Goal: Task Accomplishment & Management: Complete application form

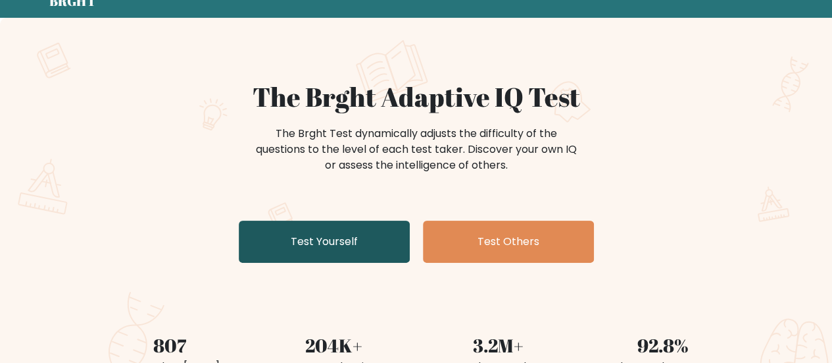
scroll to position [132, 0]
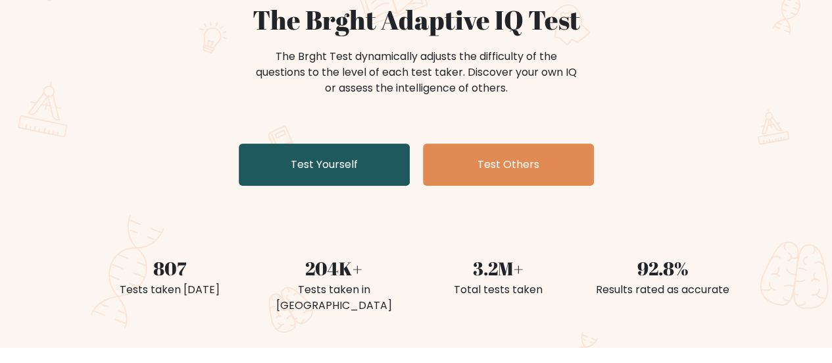
click at [346, 182] on link "Test Yourself" at bounding box center [324, 164] width 171 height 42
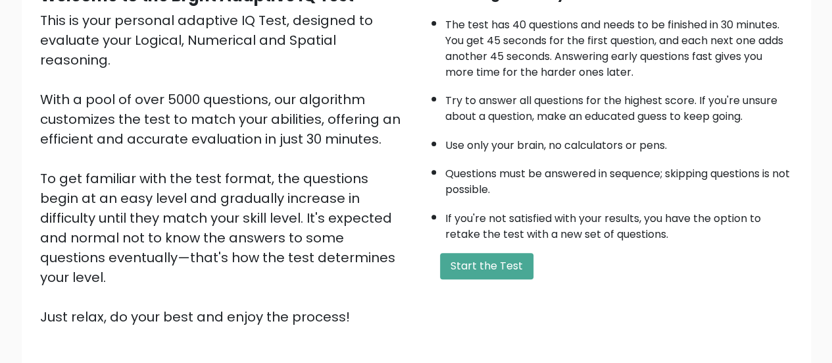
scroll to position [153, 0]
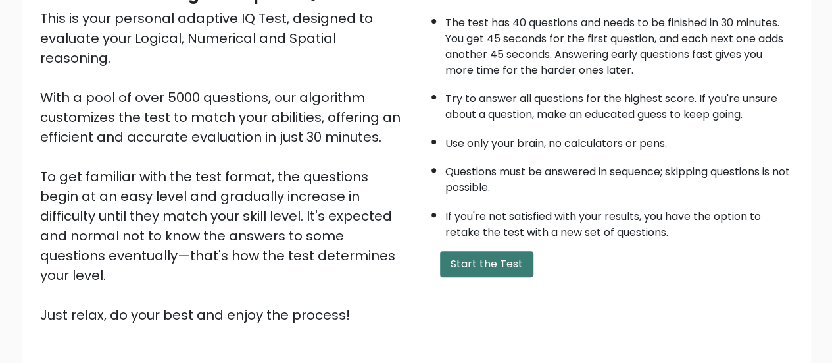
click at [472, 266] on button "Start the Test" at bounding box center [486, 264] width 93 height 26
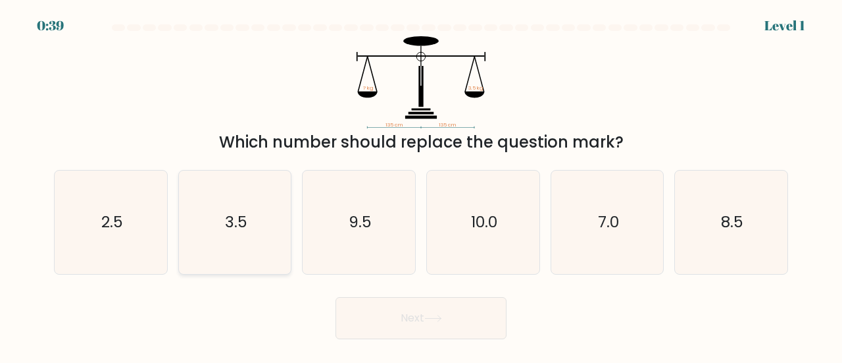
click at [231, 245] on icon "3.5" at bounding box center [235, 221] width 103 height 103
click at [421, 185] on input "b. 3.5" at bounding box center [421, 183] width 1 height 3
radio input "true"
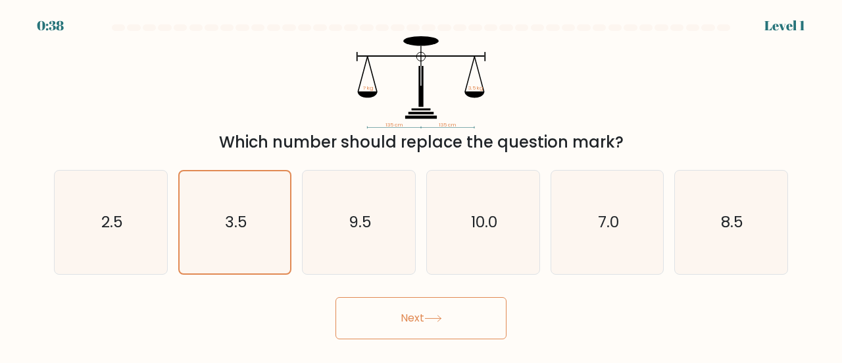
click at [357, 313] on button "Next" at bounding box center [421, 318] width 171 height 42
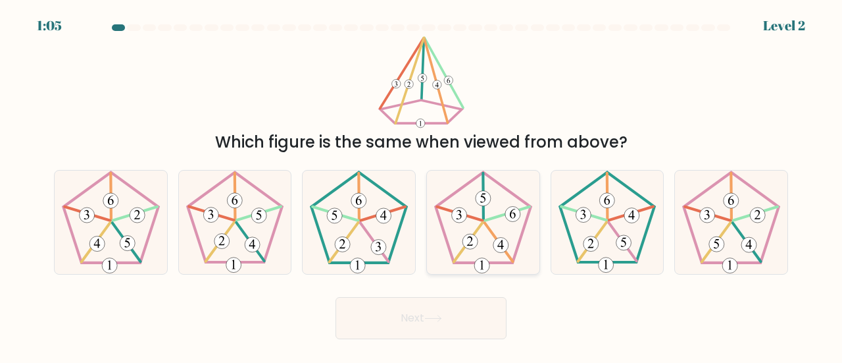
click at [469, 245] on icon at bounding box center [470, 240] width 6 height 9
click at [422, 185] on input "d." at bounding box center [421, 183] width 1 height 3
radio input "true"
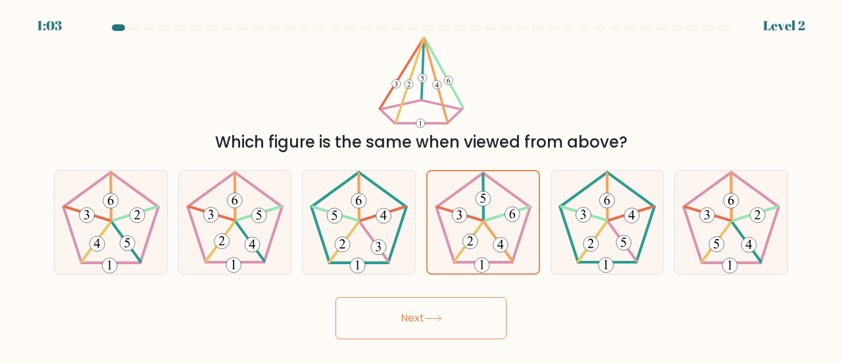
click at [429, 302] on button "Next" at bounding box center [421, 318] width 171 height 42
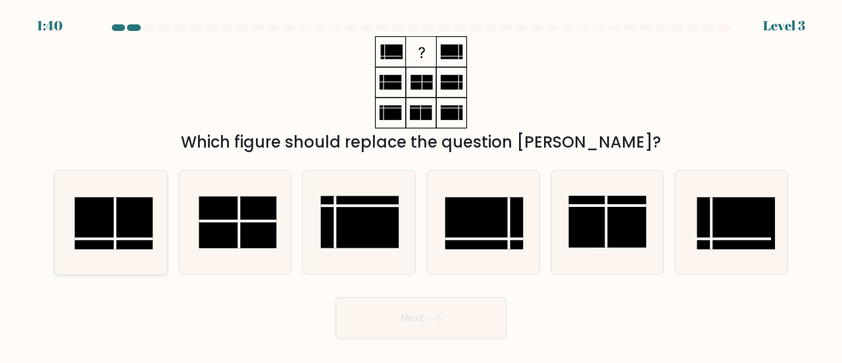
click at [121, 231] on rect at bounding box center [114, 223] width 78 height 52
click at [421, 185] on input "a." at bounding box center [421, 183] width 1 height 3
radio input "true"
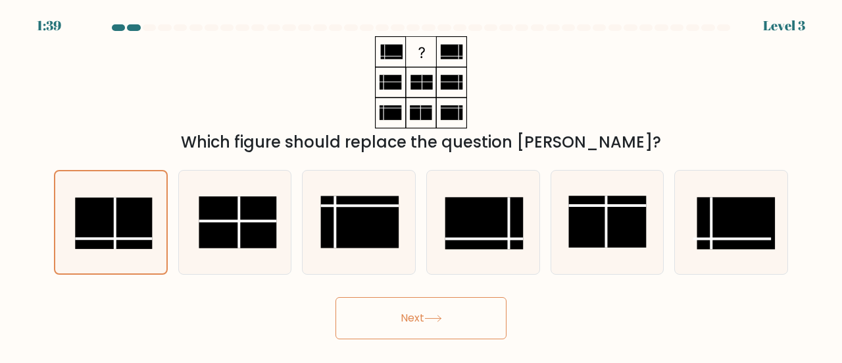
click at [394, 313] on button "Next" at bounding box center [421, 318] width 171 height 42
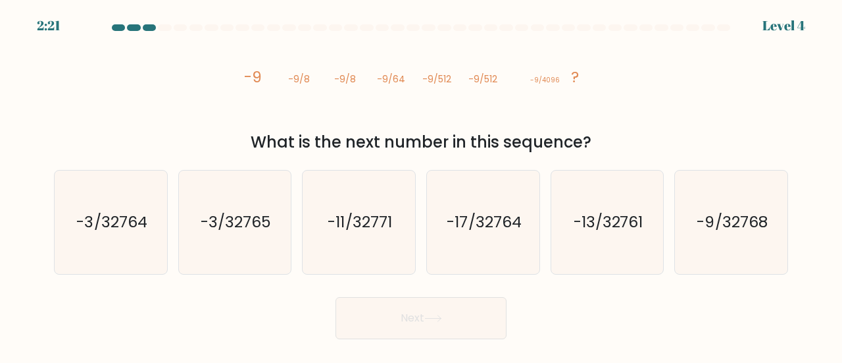
drag, startPoint x: 247, startPoint y: 80, endPoint x: 615, endPoint y: 145, distance: 373.7
click at [615, 145] on div "image/svg+xml -9 -9/8 -9/8 -9/64 -9/512 -9/512 -9/4096 ? What is the next numbe…" at bounding box center [421, 95] width 750 height 118
copy div "-9 -9/8 -9/8 -9/64 -9/512 -9/512 -9/4096 ? What is the next number in this sequ…"
click at [415, 91] on icon "image/svg+xml -9 -9/8 -9/8 -9/64 -9/512 -9/512 -9/4096 ?" at bounding box center [421, 82] width 369 height 92
drag, startPoint x: 432, startPoint y: 144, endPoint x: 434, endPoint y: 163, distance: 18.5
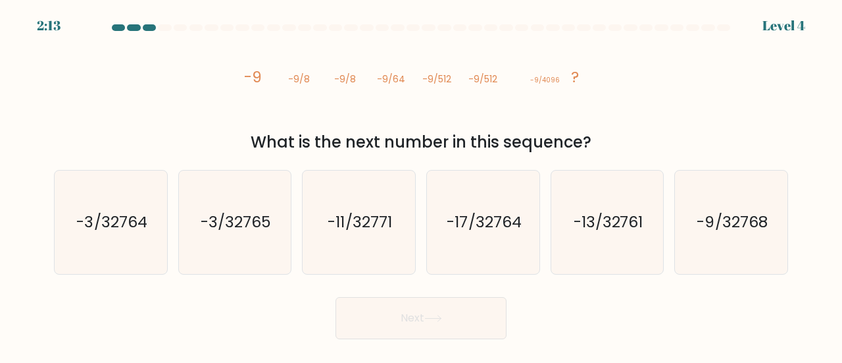
click at [432, 144] on div "What is the next number in this sequence?" at bounding box center [421, 142] width 719 height 24
click at [454, 180] on icon "-17/32764" at bounding box center [483, 221] width 103 height 103
click at [422, 182] on input "d. -17/32764" at bounding box center [421, 183] width 1 height 3
radio input "true"
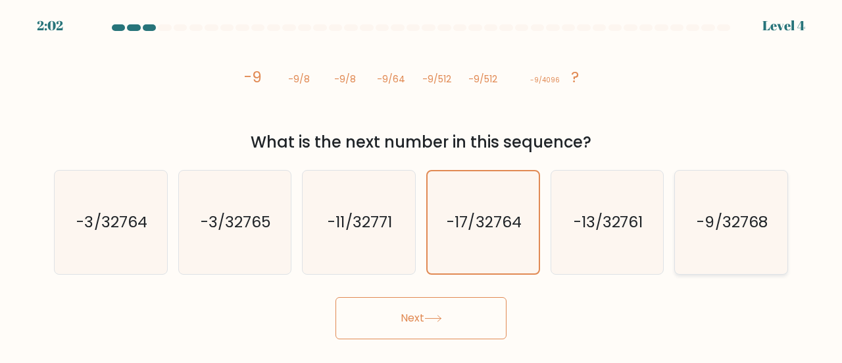
click at [736, 232] on icon "-9/32768" at bounding box center [731, 221] width 103 height 103
click at [422, 185] on input "f. -9/32768" at bounding box center [421, 183] width 1 height 3
radio input "true"
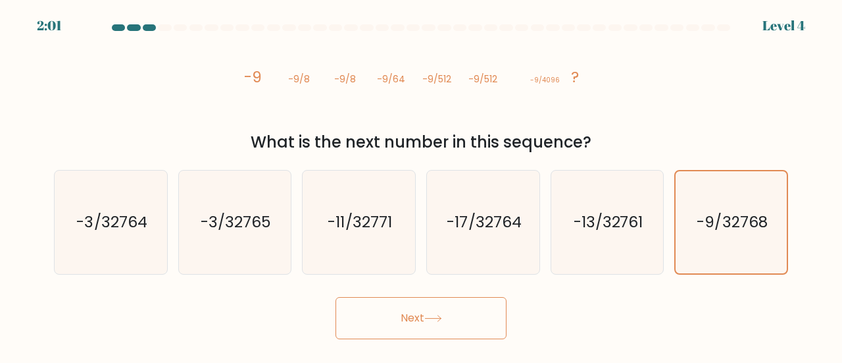
click at [436, 312] on button "Next" at bounding box center [421, 318] width 171 height 42
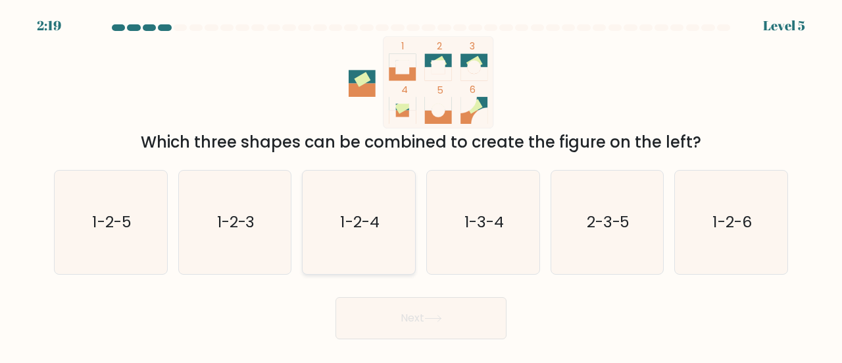
click at [361, 193] on icon "1-2-4" at bounding box center [358, 221] width 103 height 103
click at [421, 185] on input "c. 1-2-4" at bounding box center [421, 183] width 1 height 3
radio input "true"
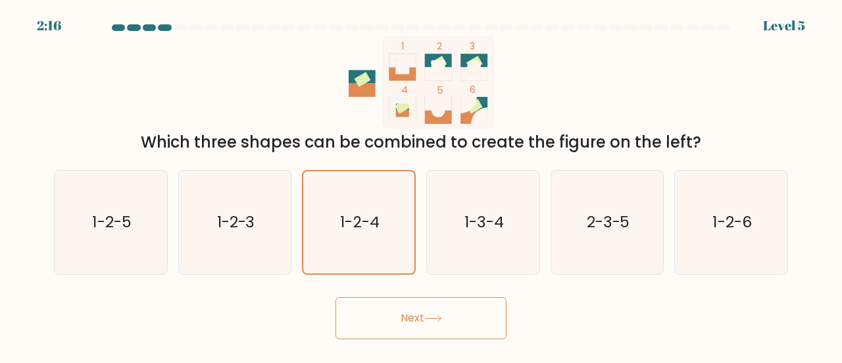
click at [428, 315] on icon at bounding box center [433, 318] width 18 height 7
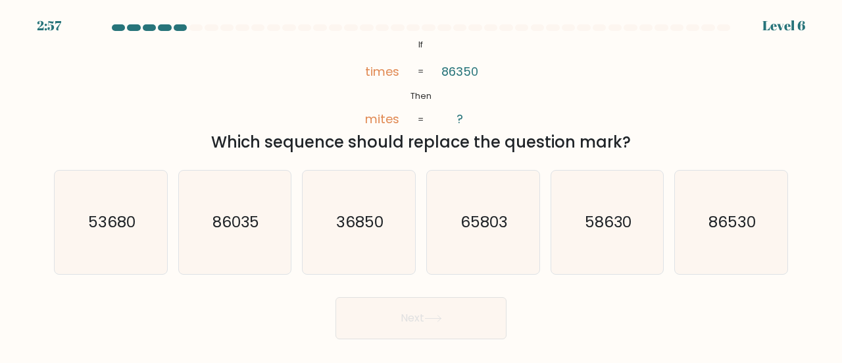
click at [414, 41] on icon "@import url('https://fonts.googleapis.com/css?family=Abril+Fatface:400,100,100i…" at bounding box center [420, 82] width 149 height 92
click at [342, 242] on icon "36850" at bounding box center [358, 221] width 103 height 103
click at [421, 185] on input "c. 36850" at bounding box center [421, 183] width 1 height 3
radio input "true"
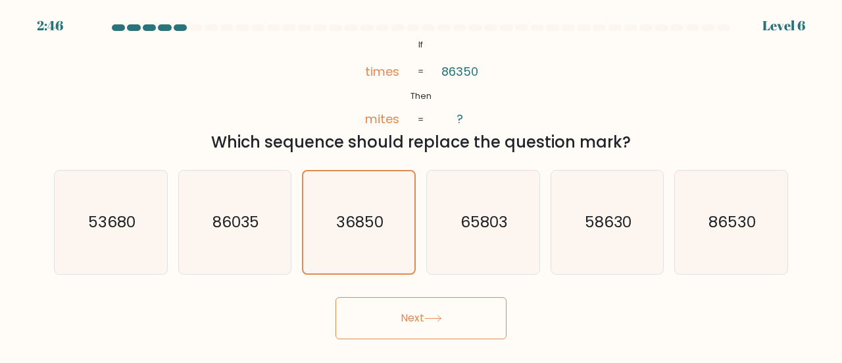
click at [418, 328] on button "Next" at bounding box center [421, 318] width 171 height 42
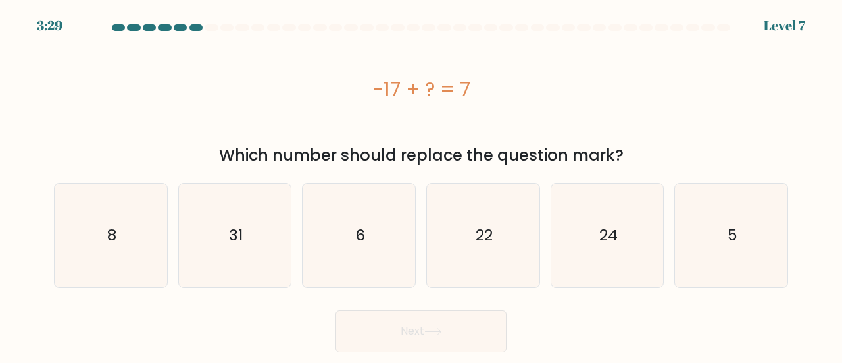
drag, startPoint x: 433, startPoint y: 86, endPoint x: 490, endPoint y: 90, distance: 57.4
click at [490, 90] on div "-17 + ? = 7" at bounding box center [421, 89] width 734 height 30
copy div "-17 + ? = 7"
click at [628, 213] on icon "24" at bounding box center [607, 235] width 103 height 103
click at [422, 185] on input "e. 24" at bounding box center [421, 183] width 1 height 3
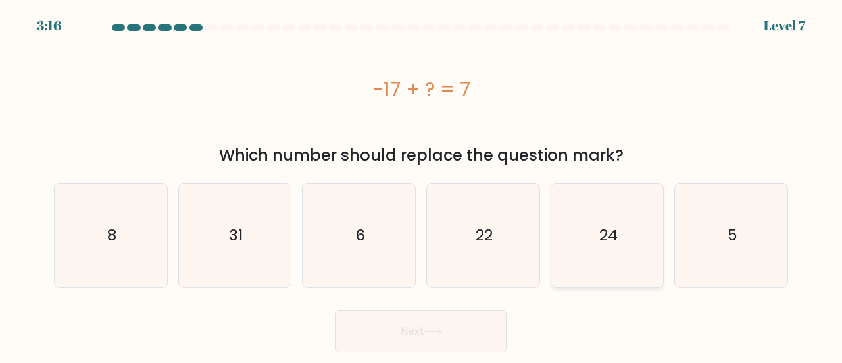
radio input "true"
click at [395, 318] on button "Next" at bounding box center [421, 331] width 171 height 42
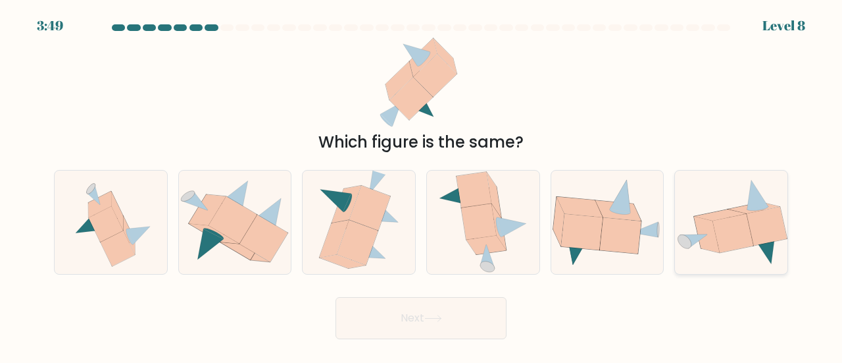
click at [744, 232] on icon at bounding box center [733, 233] width 41 height 39
click at [422, 185] on input "f." at bounding box center [421, 183] width 1 height 3
radio input "true"
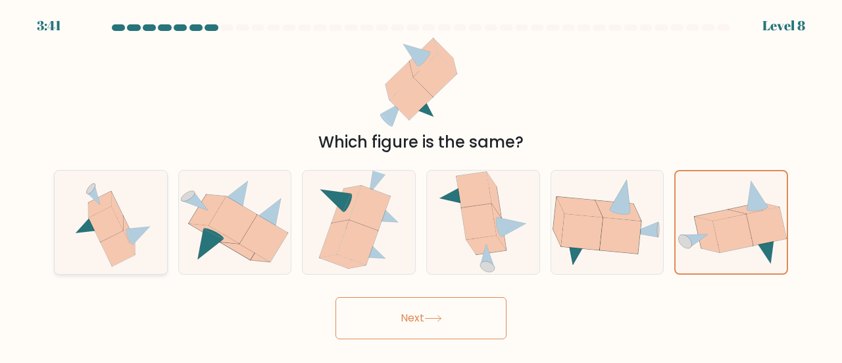
click at [93, 211] on icon at bounding box center [99, 204] width 23 height 26
click at [421, 185] on input "a." at bounding box center [421, 183] width 1 height 3
radio input "true"
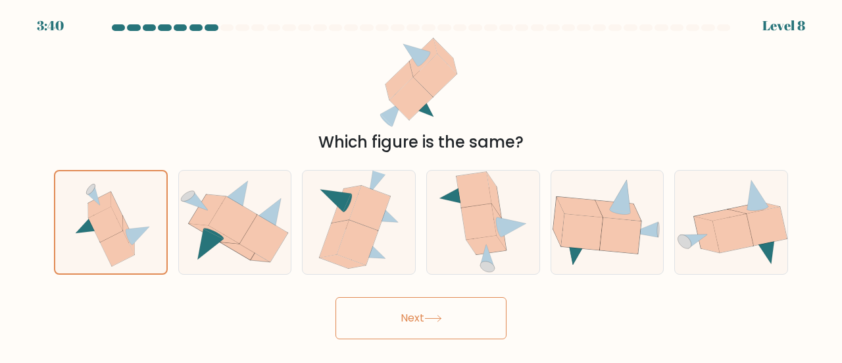
click at [404, 311] on button "Next" at bounding box center [421, 318] width 171 height 42
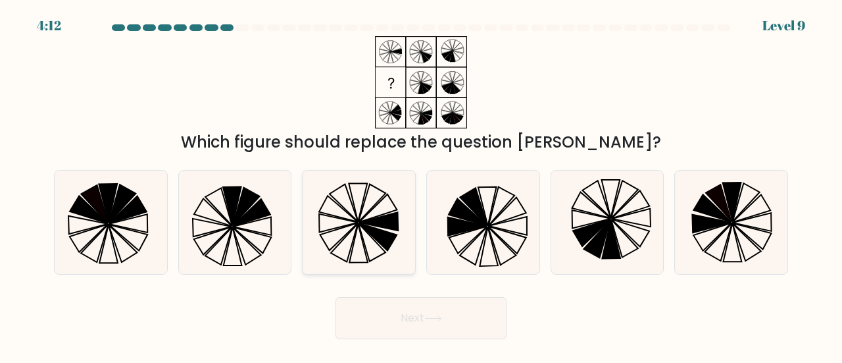
click at [357, 221] on icon at bounding box center [338, 208] width 39 height 26
click at [421, 185] on input "c." at bounding box center [421, 183] width 1 height 3
radio input "true"
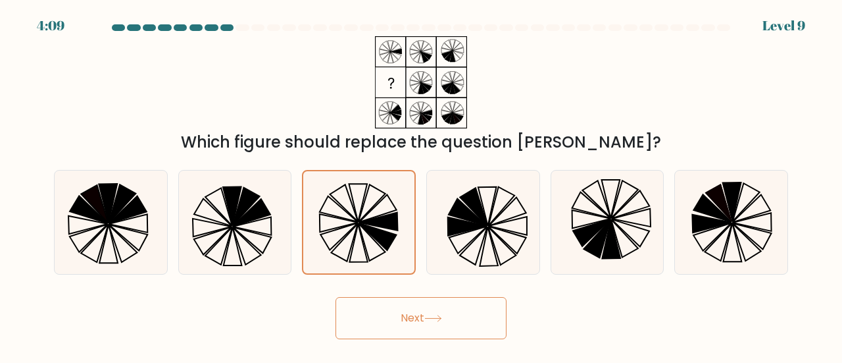
click at [476, 321] on button "Next" at bounding box center [421, 318] width 171 height 42
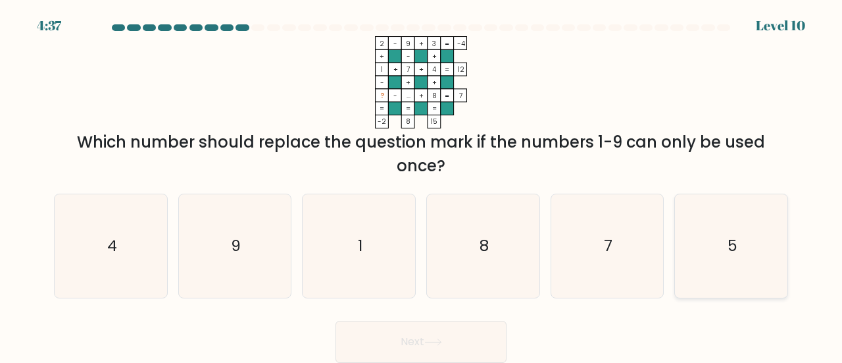
click at [741, 244] on icon "5" at bounding box center [731, 245] width 103 height 103
click at [422, 185] on input "f. 5" at bounding box center [421, 183] width 1 height 3
radio input "true"
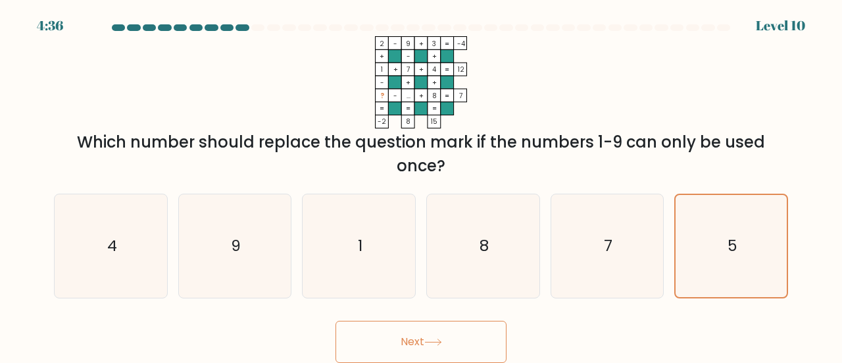
click at [423, 336] on button "Next" at bounding box center [421, 341] width 171 height 42
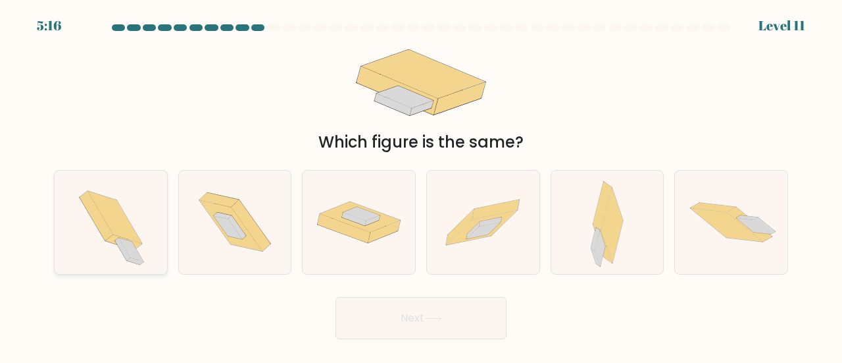
click at [142, 251] on icon at bounding box center [111, 221] width 94 height 103
click at [421, 185] on input "a." at bounding box center [421, 183] width 1 height 3
radio input "true"
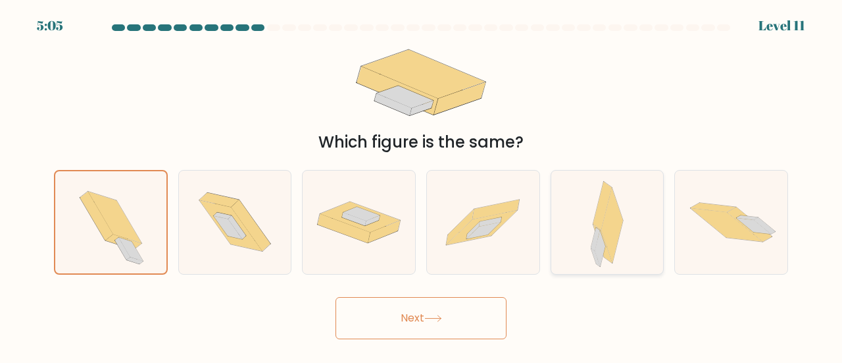
click at [595, 242] on icon at bounding box center [595, 238] width 9 height 23
click at [422, 185] on input "e." at bounding box center [421, 183] width 1 height 3
radio input "true"
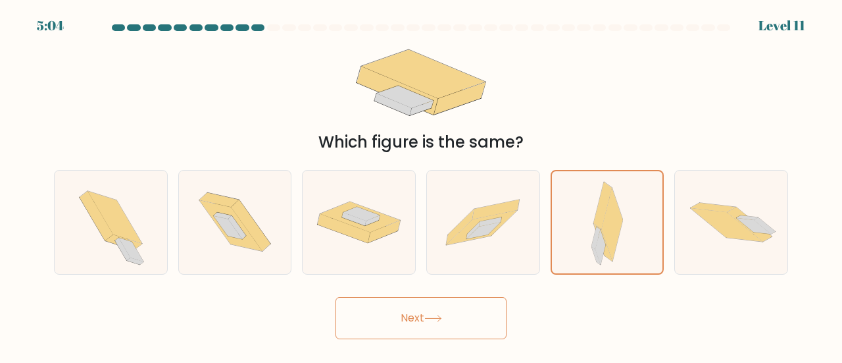
click at [440, 303] on button "Next" at bounding box center [421, 318] width 171 height 42
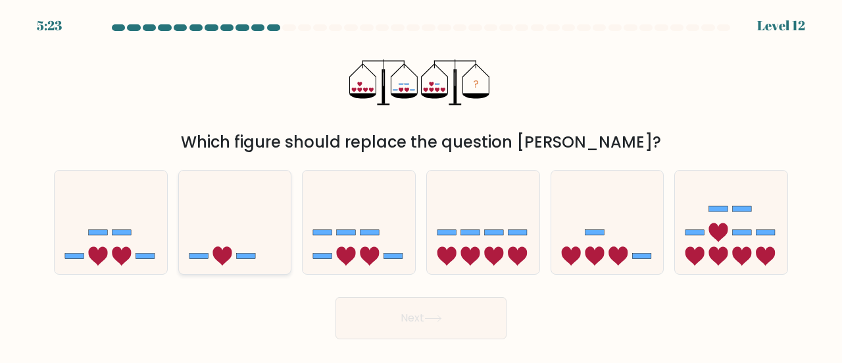
click at [230, 240] on icon at bounding box center [235, 222] width 113 height 93
click at [421, 185] on input "b." at bounding box center [421, 183] width 1 height 3
radio input "true"
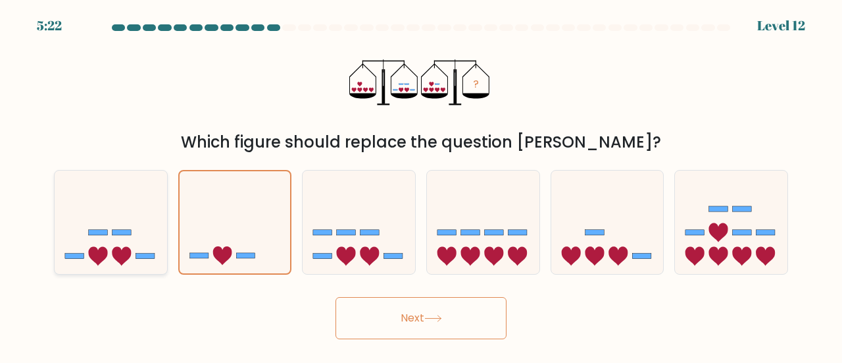
click at [145, 255] on rect at bounding box center [145, 255] width 19 height 5
click at [421, 185] on input "a." at bounding box center [421, 183] width 1 height 3
radio input "true"
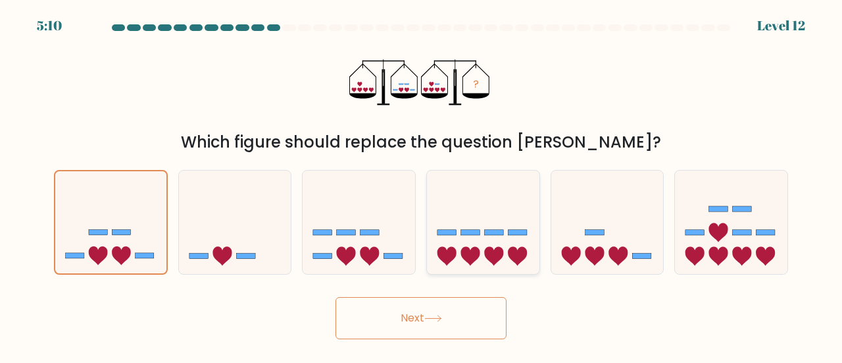
click at [444, 230] on rect at bounding box center [447, 232] width 19 height 5
click at [422, 185] on input "d." at bounding box center [421, 183] width 1 height 3
radio input "true"
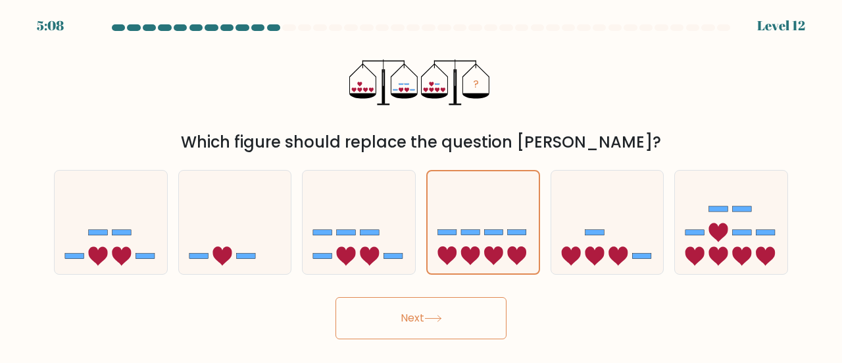
click at [442, 305] on button "Next" at bounding box center [421, 318] width 171 height 42
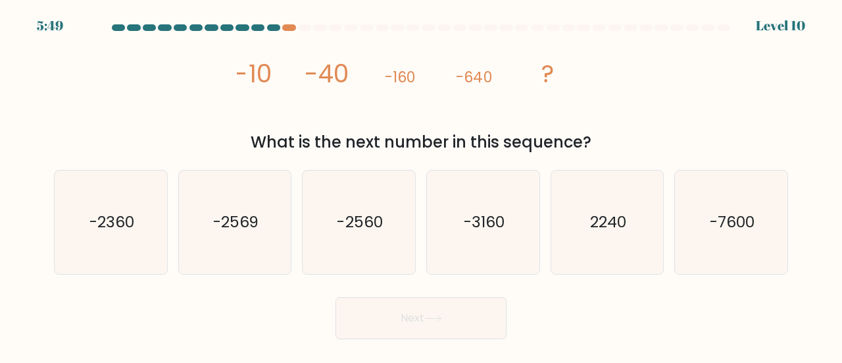
drag, startPoint x: 234, startPoint y: 74, endPoint x: 591, endPoint y: 138, distance: 362.3
click at [591, 138] on div "image/svg+xml -10 -40 -160 -640 ? What is the next number in this sequence?" at bounding box center [421, 95] width 750 height 118
copy div "-10 -40 -160 -640 ? What is the next number in this sequence?"
click at [380, 232] on text "-2560" at bounding box center [360, 222] width 45 height 22
click at [421, 185] on input "c. -2560" at bounding box center [421, 183] width 1 height 3
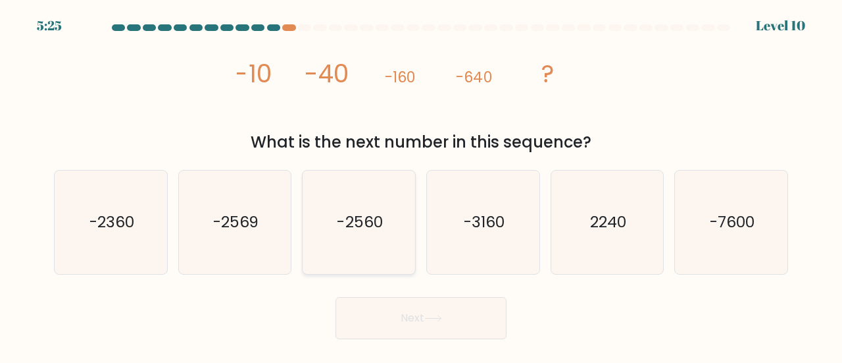
radio input "true"
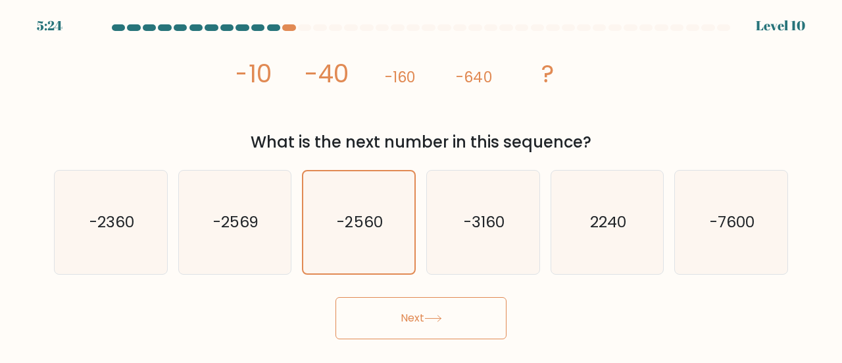
click at [407, 315] on button "Next" at bounding box center [421, 318] width 171 height 42
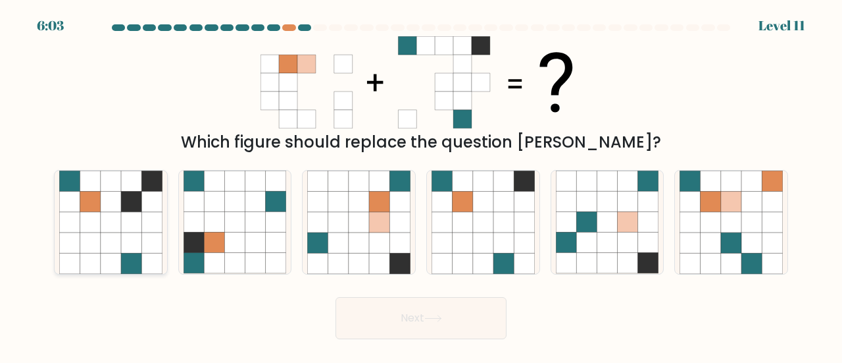
click at [96, 221] on icon at bounding box center [90, 222] width 20 height 20
click at [421, 185] on input "a." at bounding box center [421, 183] width 1 height 3
radio input "true"
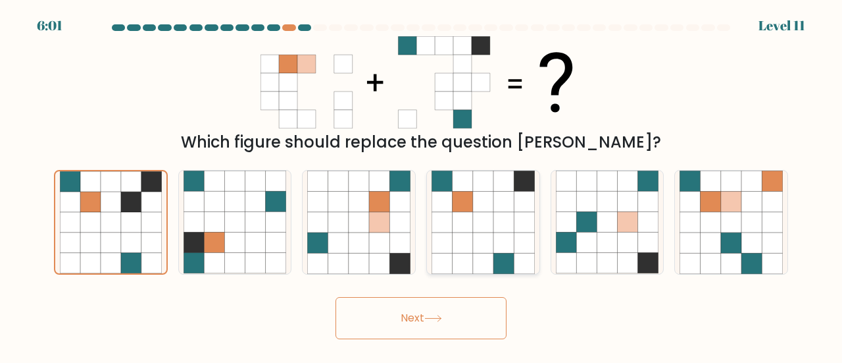
click at [445, 224] on icon at bounding box center [442, 222] width 20 height 20
click at [422, 185] on input "d." at bounding box center [421, 183] width 1 height 3
radio input "true"
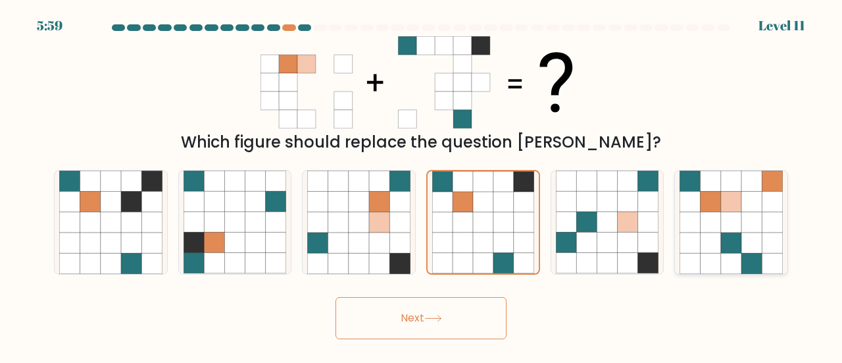
click at [744, 208] on icon at bounding box center [752, 201] width 20 height 20
click at [422, 185] on input "f." at bounding box center [421, 183] width 1 height 3
radio input "true"
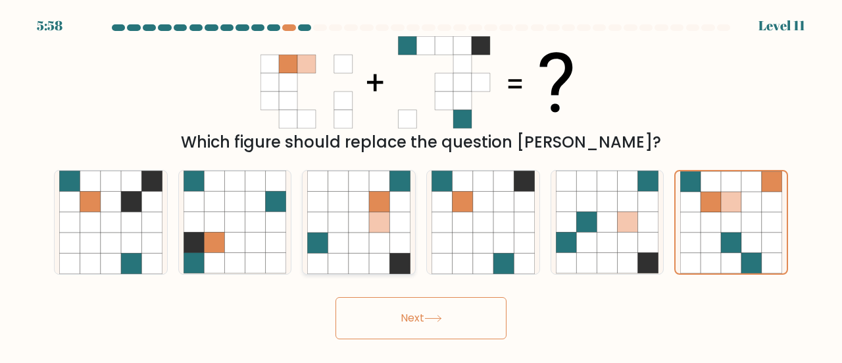
click at [350, 243] on icon at bounding box center [359, 242] width 20 height 20
click at [421, 185] on input "c." at bounding box center [421, 183] width 1 height 3
radio input "true"
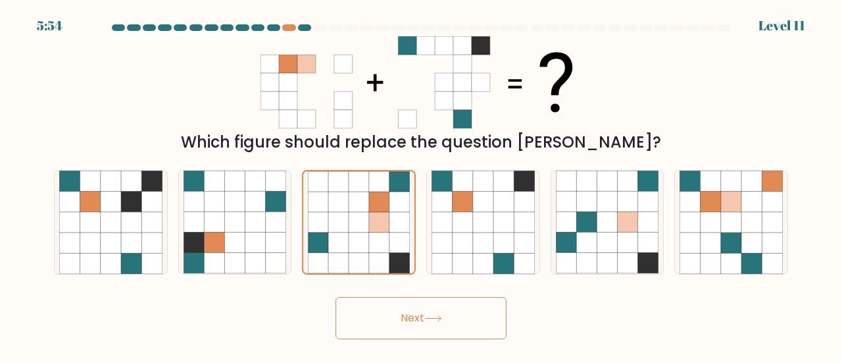
click at [440, 315] on icon at bounding box center [433, 318] width 18 height 7
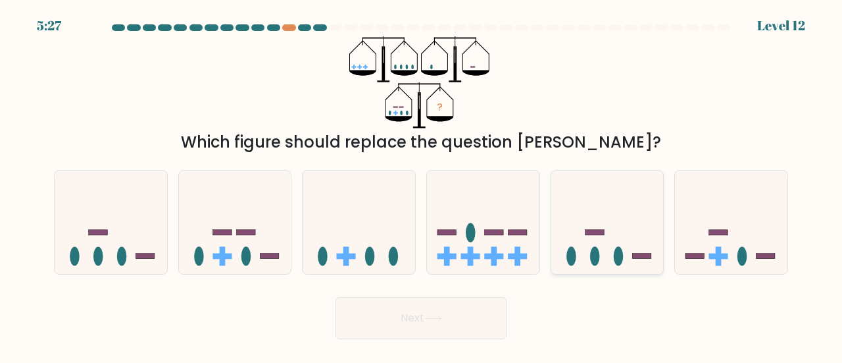
click at [586, 255] on icon at bounding box center [607, 222] width 113 height 93
click at [422, 185] on input "e." at bounding box center [421, 183] width 1 height 3
radio input "true"
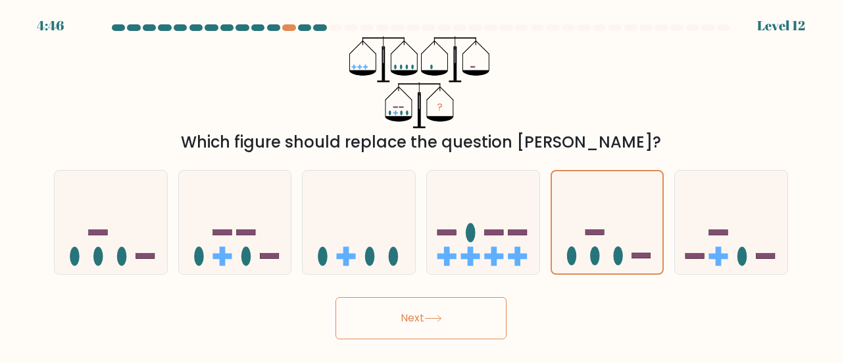
click at [442, 317] on icon at bounding box center [433, 318] width 18 height 7
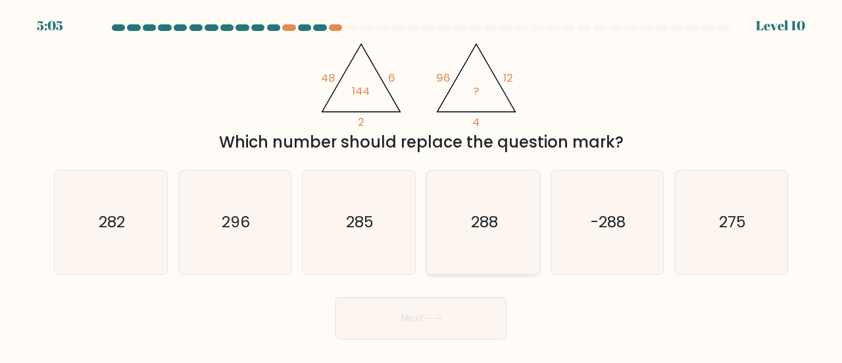
click at [452, 220] on icon "288" at bounding box center [483, 221] width 103 height 103
click at [422, 185] on input "d. 288" at bounding box center [421, 183] width 1 height 3
radio input "true"
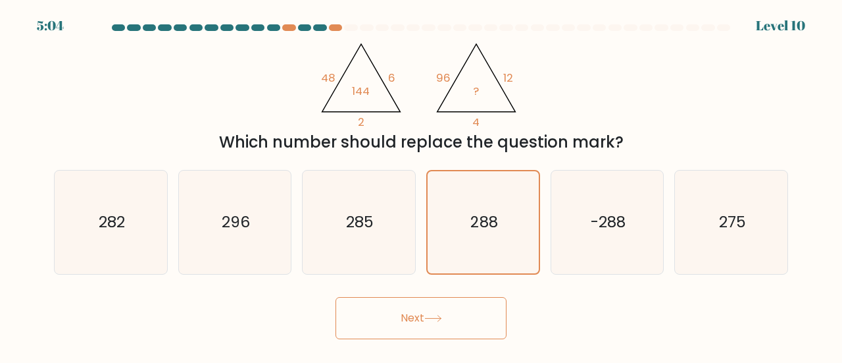
click at [429, 323] on button "Next" at bounding box center [421, 318] width 171 height 42
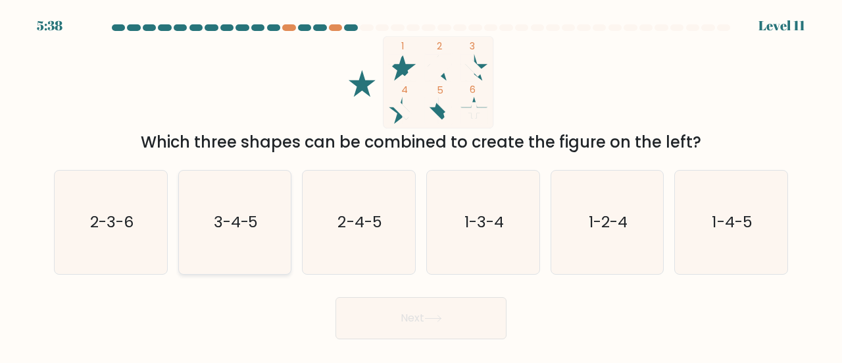
click at [265, 231] on icon "3-4-5" at bounding box center [235, 221] width 103 height 103
click at [421, 185] on input "b. 3-4-5" at bounding box center [421, 183] width 1 height 3
radio input "true"
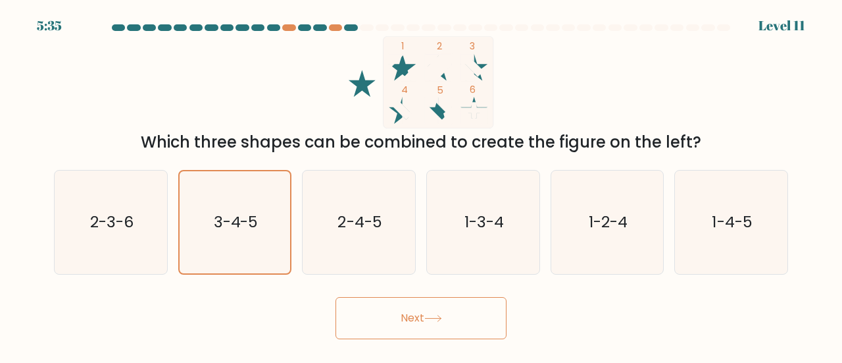
drag, startPoint x: 408, startPoint y: 293, endPoint x: 409, endPoint y: 299, distance: 6.7
click at [409, 295] on div "Next" at bounding box center [421, 314] width 750 height 49
click at [411, 303] on button "Next" at bounding box center [421, 318] width 171 height 42
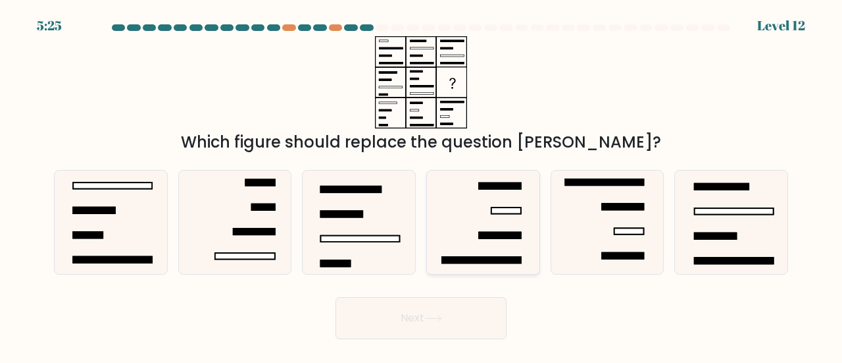
click at [480, 224] on icon at bounding box center [483, 221] width 103 height 103
click at [422, 185] on input "d." at bounding box center [421, 183] width 1 height 3
radio input "true"
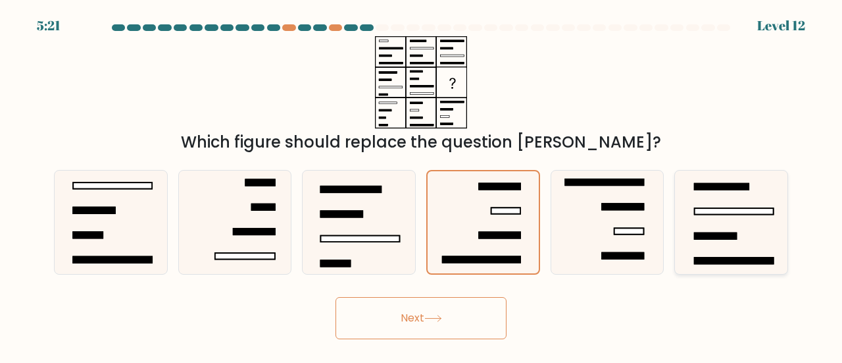
click at [709, 214] on rect at bounding box center [734, 211] width 79 height 6
click at [422, 185] on input "f." at bounding box center [421, 183] width 1 height 3
radio input "true"
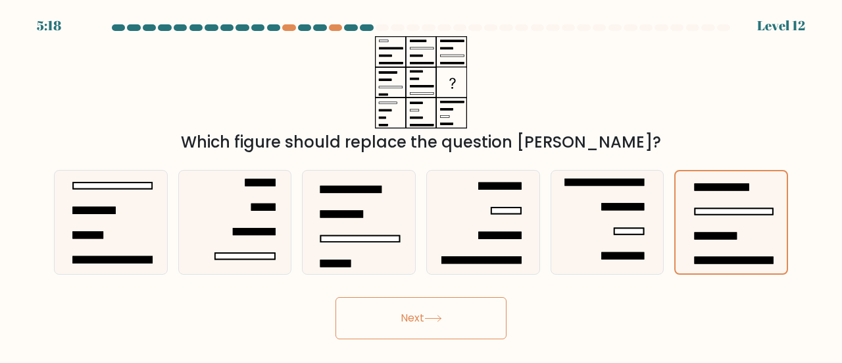
click at [479, 315] on button "Next" at bounding box center [421, 318] width 171 height 42
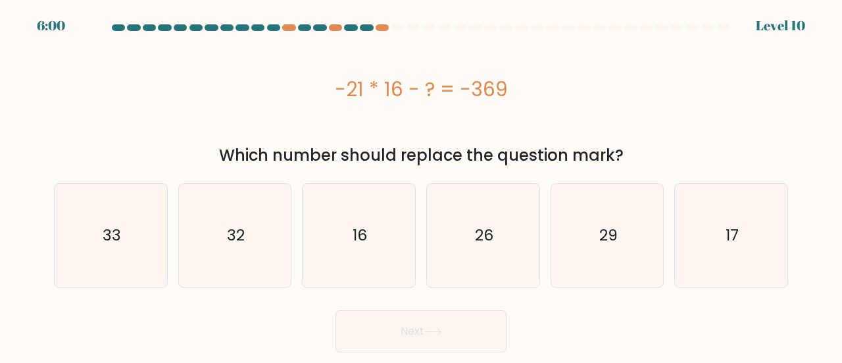
drag, startPoint x: 337, startPoint y: 77, endPoint x: 628, endPoint y: 161, distance: 303.3
click at [628, 161] on div "-21 * 16 - ? = -369 Which number should replace the question mark?" at bounding box center [421, 101] width 750 height 131
copy div "-21 * 16 - ? = -369 Which number should replace the question mark?"
click at [88, 228] on icon "33" at bounding box center [110, 235] width 103 height 103
click at [421, 185] on input "a. 33" at bounding box center [421, 183] width 1 height 3
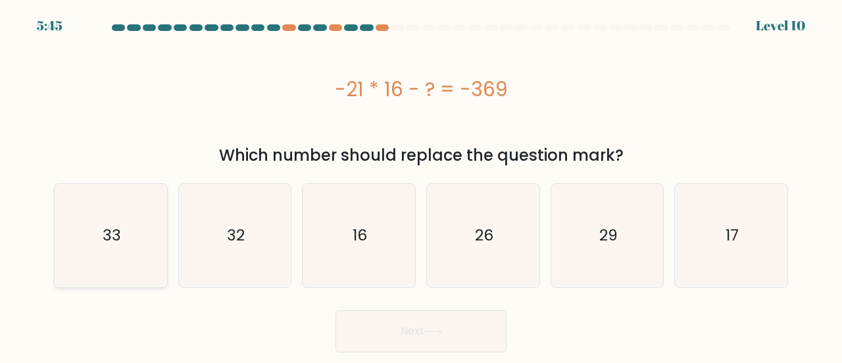
radio input "true"
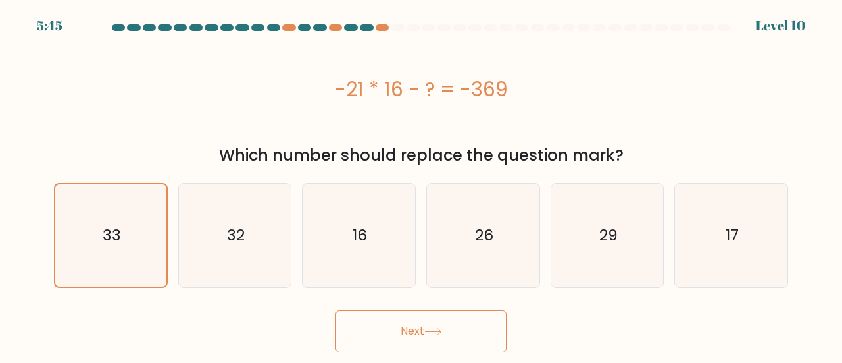
click at [419, 328] on button "Next" at bounding box center [421, 331] width 171 height 42
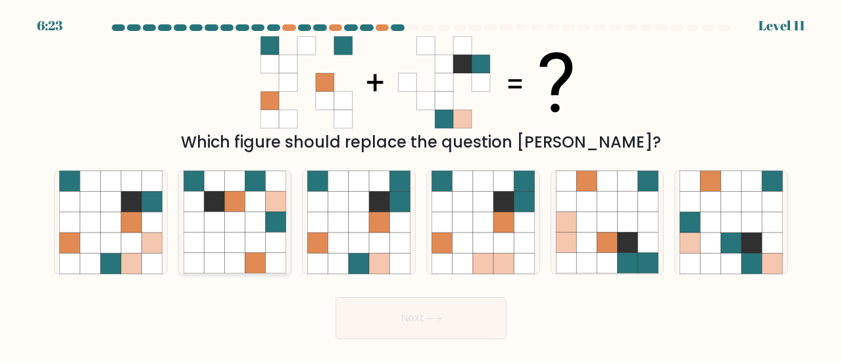
click at [238, 198] on icon at bounding box center [234, 201] width 20 height 20
click at [421, 185] on input "b." at bounding box center [421, 183] width 1 height 3
radio input "true"
click at [352, 222] on icon at bounding box center [359, 222] width 20 height 20
click at [421, 185] on input "c." at bounding box center [421, 183] width 1 height 3
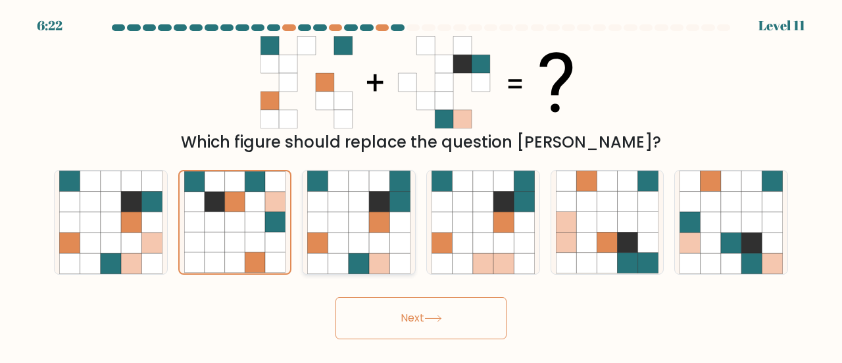
radio input "true"
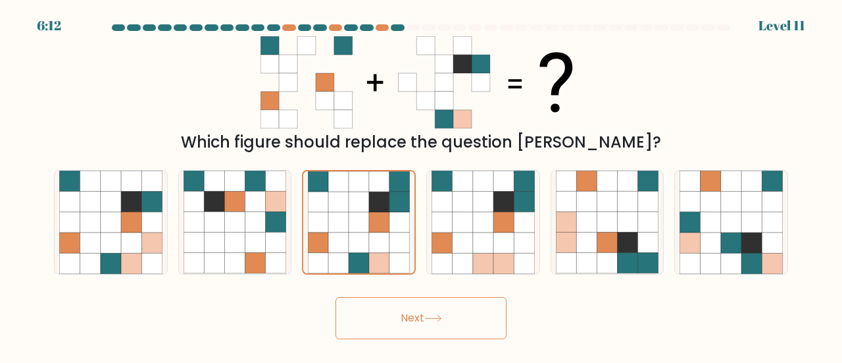
click at [438, 321] on icon at bounding box center [433, 318] width 18 height 7
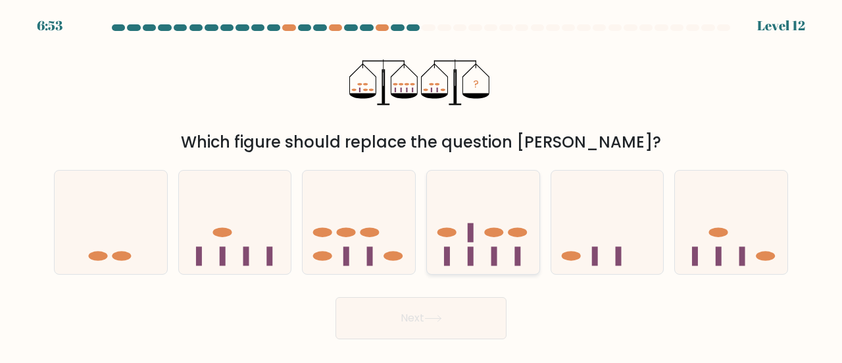
click at [480, 212] on icon at bounding box center [483, 222] width 113 height 93
click at [422, 185] on input "d." at bounding box center [421, 183] width 1 height 3
radio input "true"
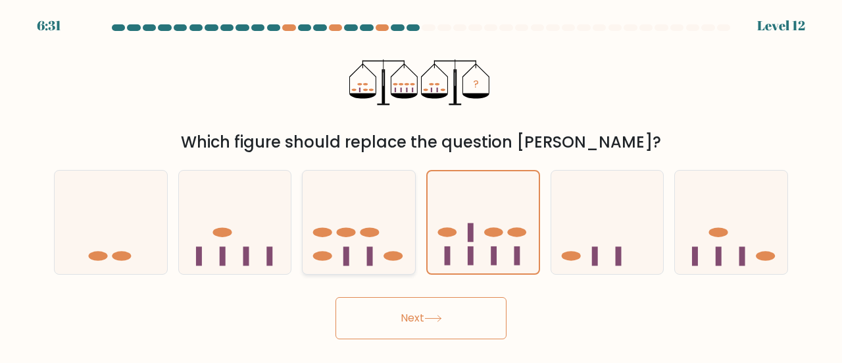
click at [404, 246] on icon at bounding box center [359, 222] width 113 height 93
click at [421, 185] on input "c." at bounding box center [421, 183] width 1 height 3
radio input "true"
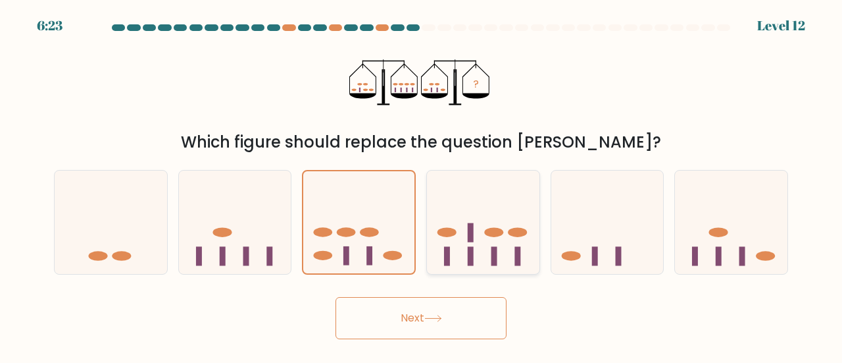
click at [476, 249] on icon at bounding box center [483, 222] width 113 height 93
click at [422, 185] on input "d." at bounding box center [421, 183] width 1 height 3
radio input "true"
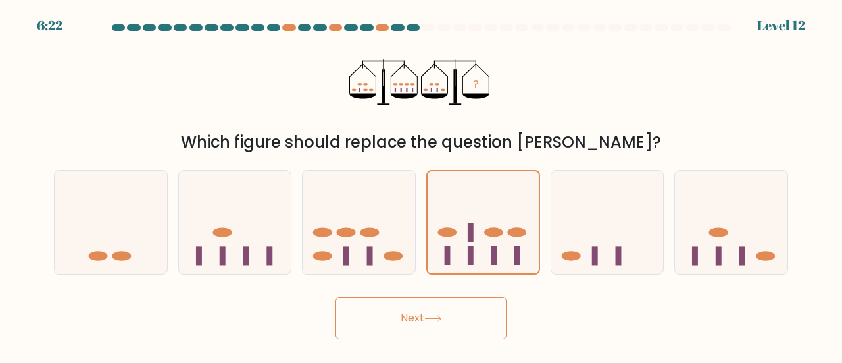
click at [436, 320] on icon at bounding box center [433, 318] width 18 height 7
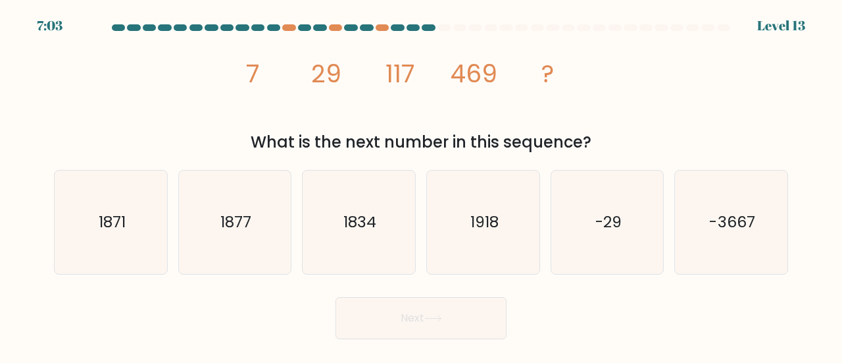
drag, startPoint x: 231, startPoint y: 72, endPoint x: 609, endPoint y: 149, distance: 386.1
click at [609, 149] on div "image/svg+xml 7 29 117 469 ? What is the next number in this sequence?" at bounding box center [421, 95] width 750 height 118
copy div "7 29 117 469 ? What is the next number in this sequence?"
click at [359, 76] on icon "image/svg+xml 7 29 117 469 ?" at bounding box center [421, 82] width 369 height 92
click at [249, 220] on text "1877" at bounding box center [235, 222] width 31 height 22
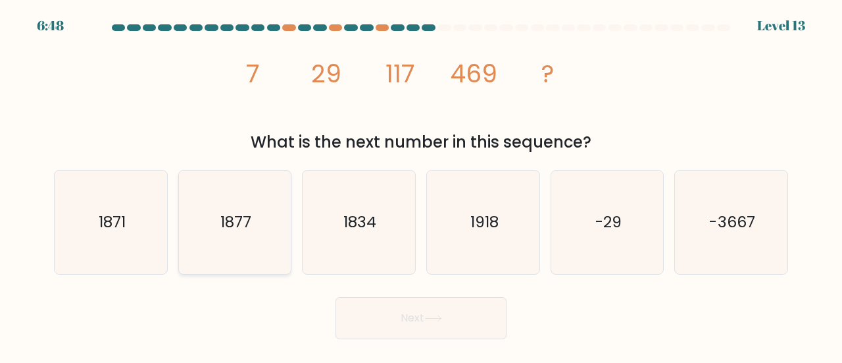
click at [421, 185] on input "b. 1877" at bounding box center [421, 183] width 1 height 3
radio input "true"
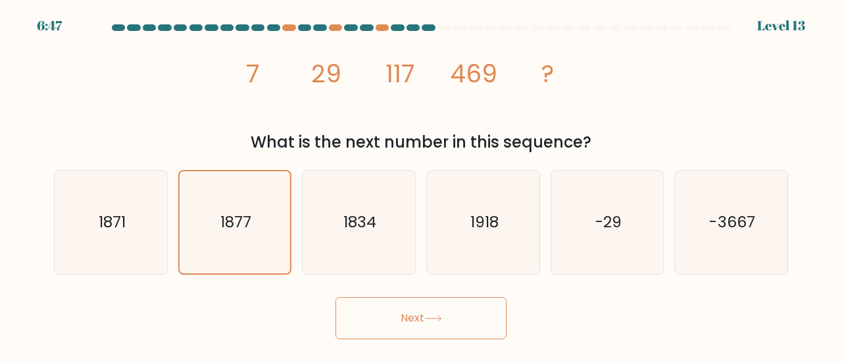
click at [360, 303] on button "Next" at bounding box center [421, 318] width 171 height 42
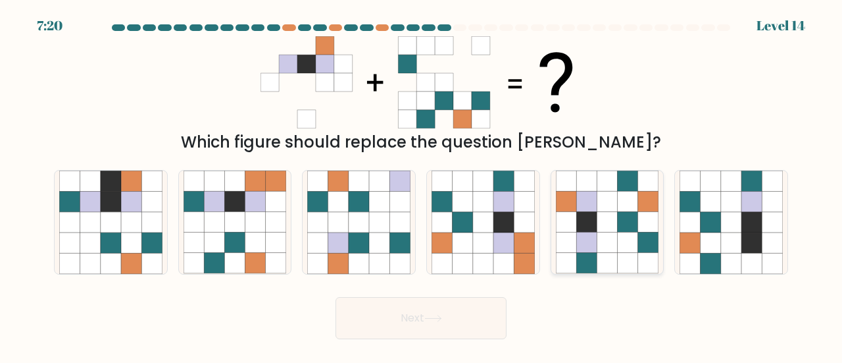
click at [626, 201] on icon at bounding box center [628, 201] width 20 height 20
click at [422, 185] on input "e." at bounding box center [421, 183] width 1 height 3
radio input "true"
click at [471, 319] on button "Next" at bounding box center [421, 318] width 171 height 42
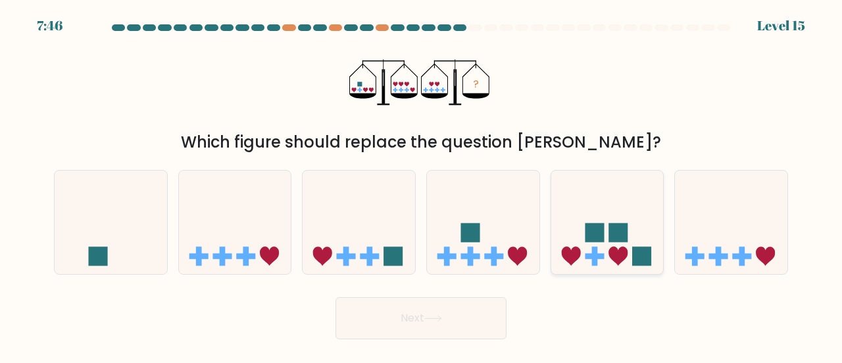
click at [600, 258] on rect at bounding box center [594, 256] width 19 height 6
click at [422, 185] on input "e." at bounding box center [421, 183] width 1 height 3
radio input "true"
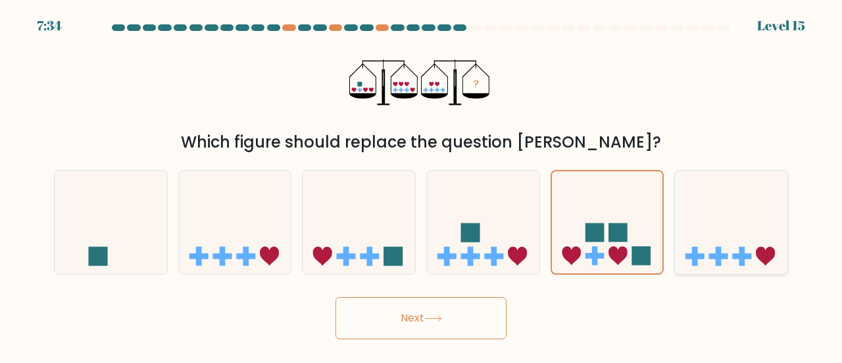
click at [744, 236] on icon at bounding box center [731, 222] width 113 height 93
click at [422, 185] on input "f." at bounding box center [421, 183] width 1 height 3
radio input "true"
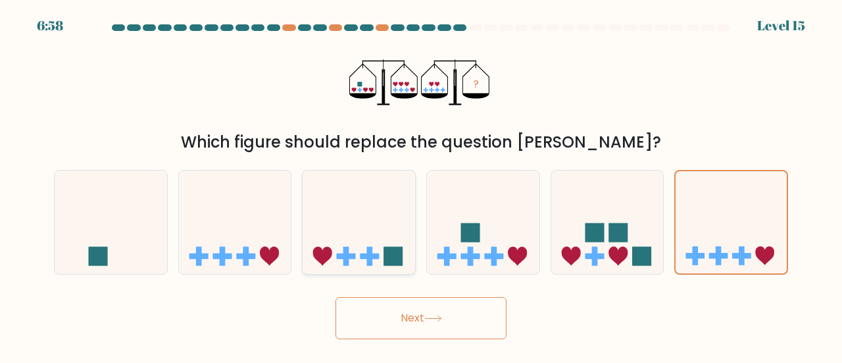
click at [379, 251] on icon at bounding box center [359, 222] width 113 height 93
click at [421, 185] on input "c." at bounding box center [421, 183] width 1 height 3
radio input "true"
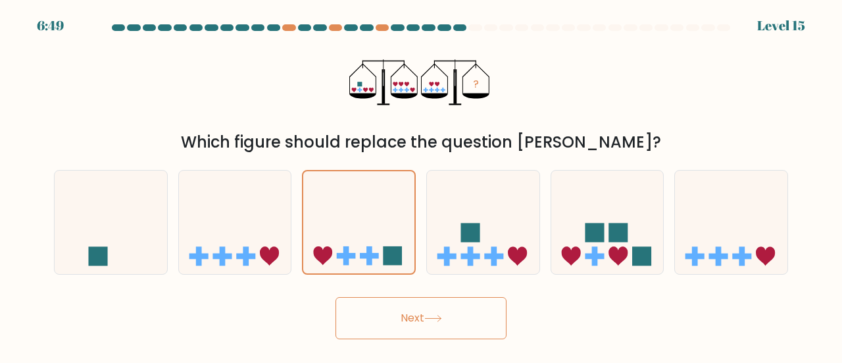
click at [374, 313] on button "Next" at bounding box center [421, 318] width 171 height 42
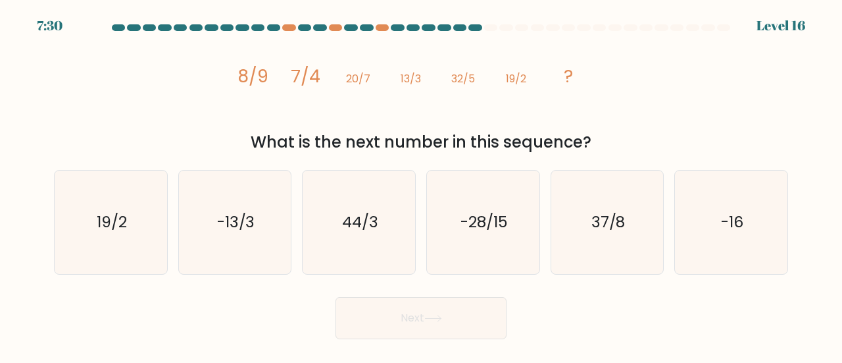
drag, startPoint x: 231, startPoint y: 72, endPoint x: 595, endPoint y: 149, distance: 371.8
click at [595, 149] on div "image/svg+xml 8/9 7/4 20/7 13/3 32/5 19/2 ? What is the next number in this seq…" at bounding box center [421, 95] width 750 height 118
copy div "8/9 7/4 20/7 13/3 32/5 19/2 ? What is the next number in this sequence?"
click at [196, 103] on div "image/svg+xml 8/9 7/4 20/7 13/3 32/5 19/2 ? What is the next number in this seq…" at bounding box center [421, 95] width 750 height 118
click at [234, 64] on div "image/svg+xml 8/9 7/4 20/7 13/3 32/5 19/2 ? What is the next number in this seq…" at bounding box center [421, 95] width 750 height 118
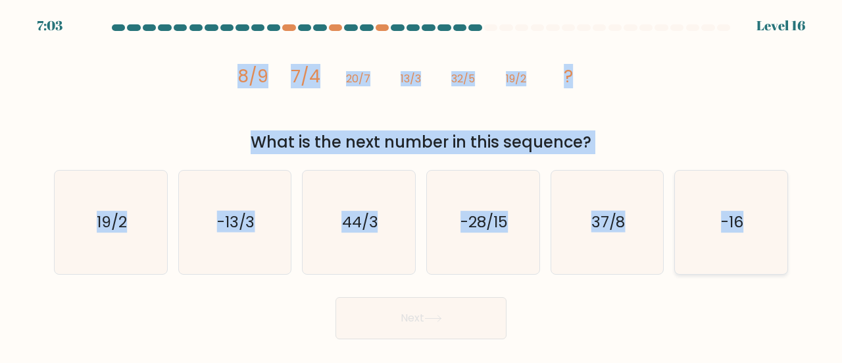
drag, startPoint x: 232, startPoint y: 71, endPoint x: 752, endPoint y: 230, distance: 543.5
click at [752, 230] on form at bounding box center [421, 181] width 842 height 315
copy form "8/9 7/4 20/7 13/3 32/5 19/2 ? What is the next number in this sequence? a. 19/2…"
click at [355, 216] on text "44/3" at bounding box center [360, 222] width 36 height 22
click at [421, 185] on input "c. 44/3" at bounding box center [421, 183] width 1 height 3
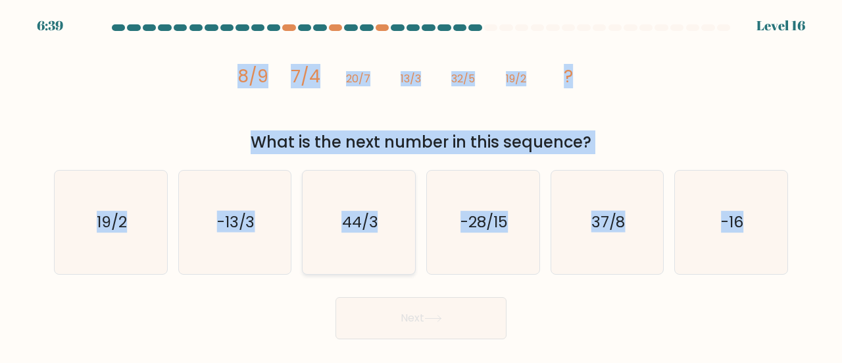
radio input "true"
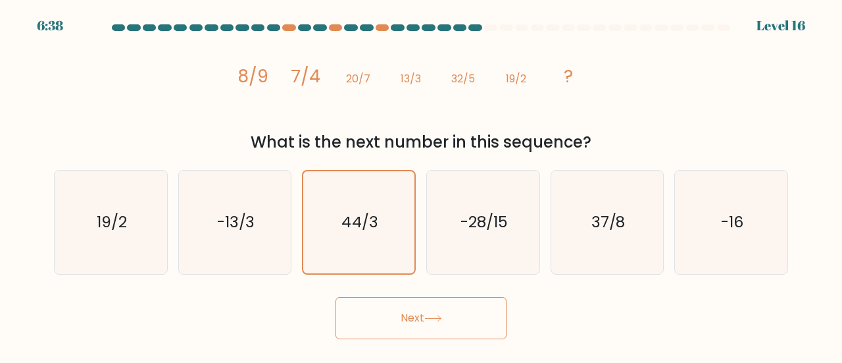
click at [408, 318] on button "Next" at bounding box center [421, 318] width 171 height 42
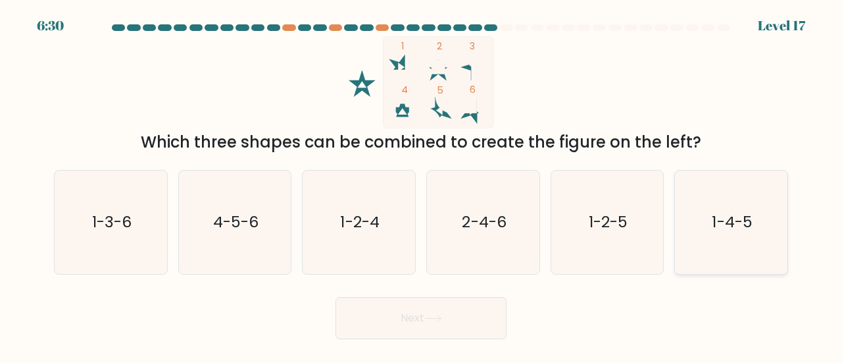
click at [738, 215] on text "1-4-5" at bounding box center [733, 222] width 40 height 22
click at [422, 185] on input "f. 1-4-5" at bounding box center [421, 183] width 1 height 3
radio input "true"
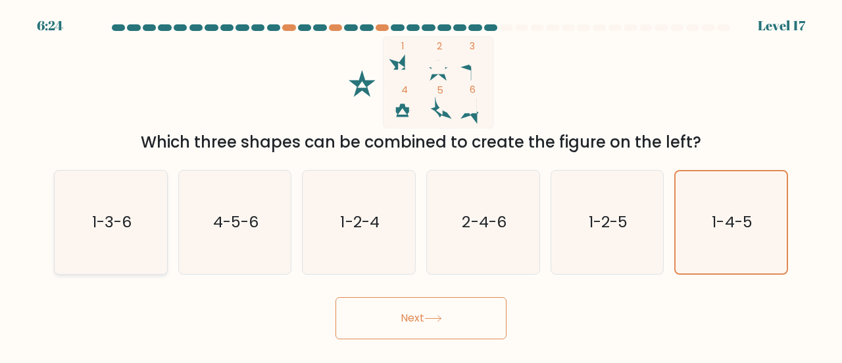
click at [82, 213] on icon "1-3-6" at bounding box center [110, 221] width 103 height 103
click at [421, 185] on input "a. 1-3-6" at bounding box center [421, 183] width 1 height 3
radio input "true"
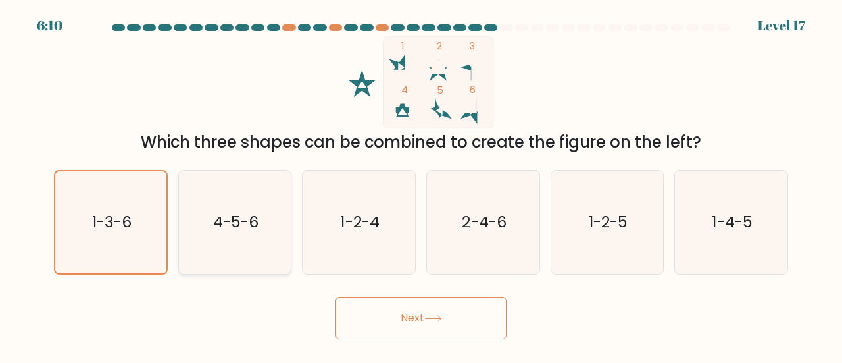
click at [267, 213] on icon "4-5-6" at bounding box center [235, 221] width 103 height 103
click at [421, 185] on input "b. 4-5-6" at bounding box center [421, 183] width 1 height 3
radio input "true"
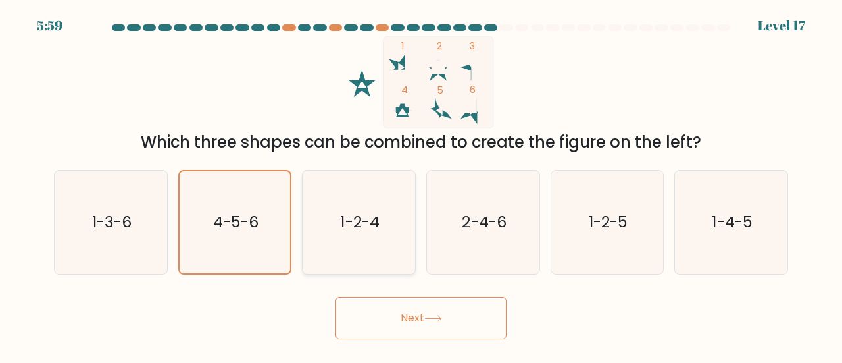
click at [363, 190] on icon "1-2-4" at bounding box center [358, 221] width 103 height 103
click at [421, 185] on input "c. 1-2-4" at bounding box center [421, 183] width 1 height 3
radio input "true"
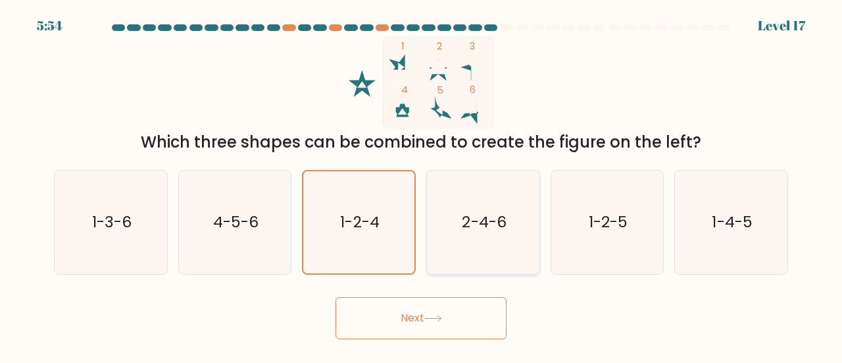
click at [482, 236] on icon "2-4-6" at bounding box center [483, 221] width 103 height 103
click at [442, 66] on rect at bounding box center [438, 67] width 13 height 13
click at [476, 198] on icon "2-4-6" at bounding box center [483, 221] width 103 height 103
click at [422, 185] on input "d. 2-4-6" at bounding box center [421, 183] width 1 height 3
radio input "true"
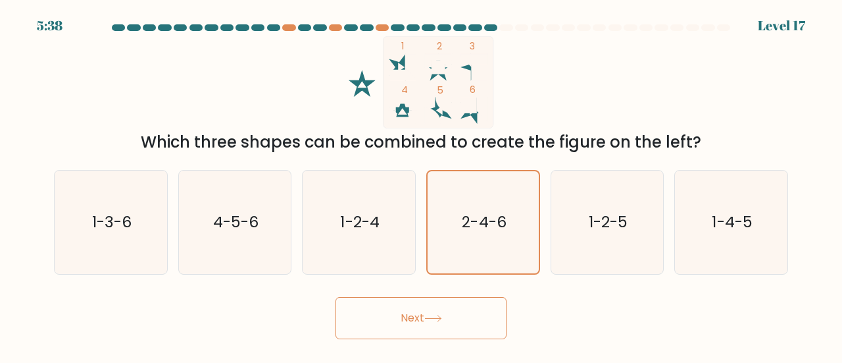
click at [455, 324] on button "Next" at bounding box center [421, 318] width 171 height 42
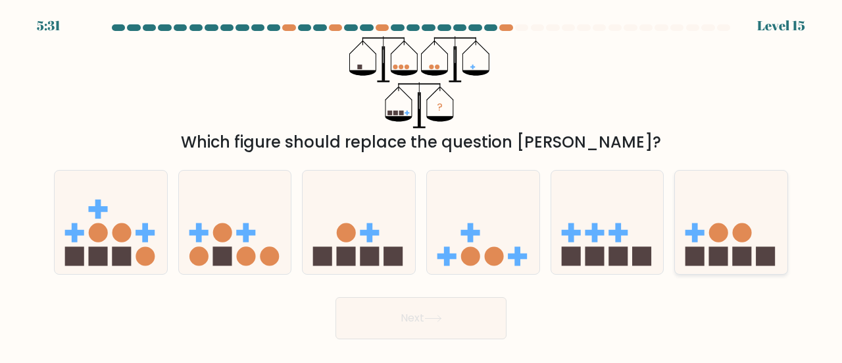
click at [725, 247] on rect at bounding box center [718, 256] width 19 height 19
click at [422, 185] on input "f." at bounding box center [421, 183] width 1 height 3
radio input "true"
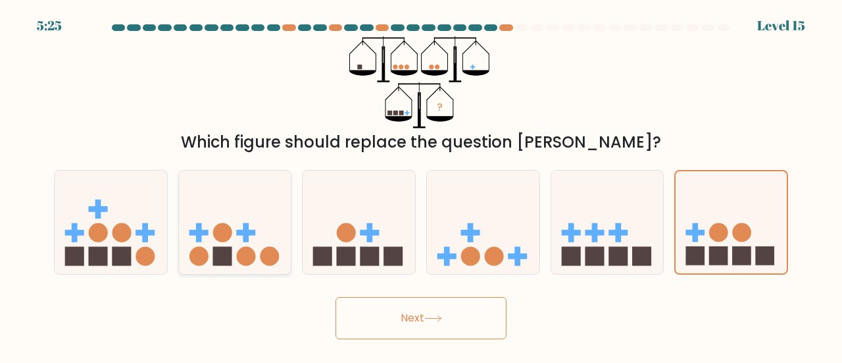
click at [206, 248] on icon at bounding box center [235, 222] width 113 height 93
click at [421, 185] on input "b." at bounding box center [421, 183] width 1 height 3
radio input "true"
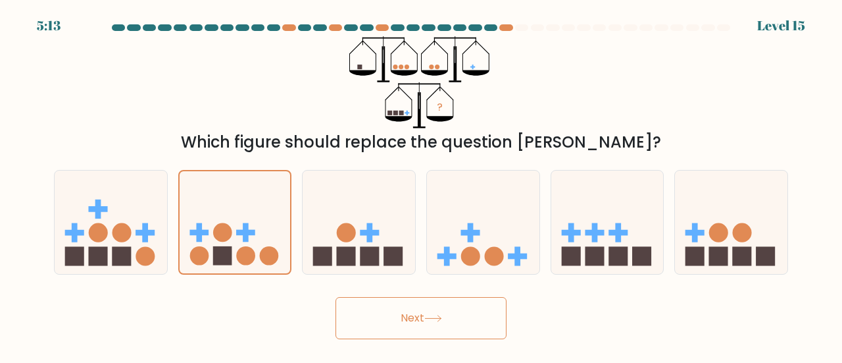
click at [419, 324] on button "Next" at bounding box center [421, 318] width 171 height 42
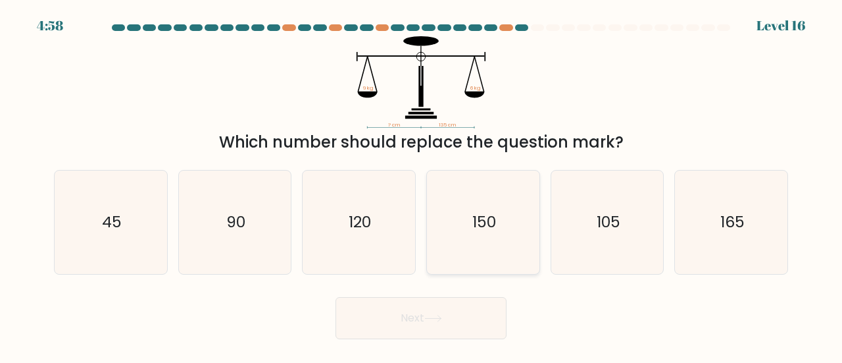
click at [479, 226] on text "150" at bounding box center [484, 222] width 24 height 22
click at [422, 185] on input "d. 150" at bounding box center [421, 183] width 1 height 3
radio input "true"
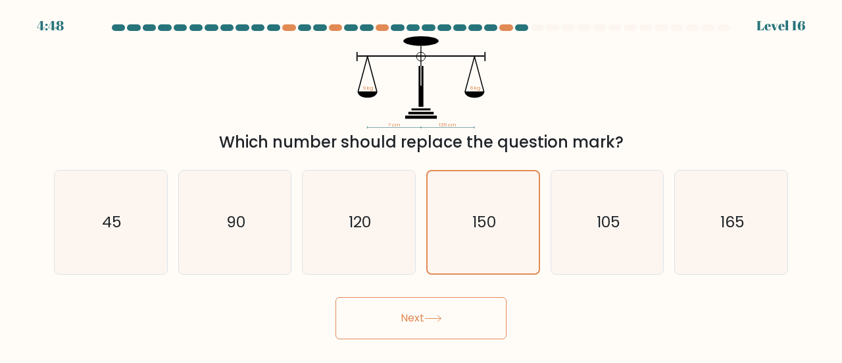
click at [442, 319] on icon at bounding box center [433, 318] width 18 height 7
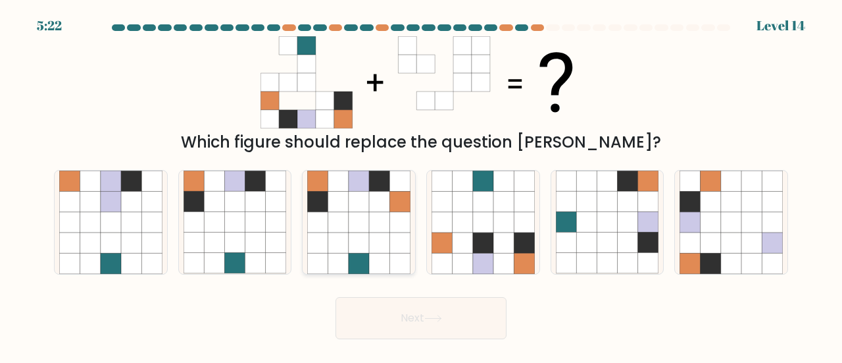
click at [358, 247] on icon at bounding box center [359, 242] width 20 height 20
click at [421, 185] on input "c." at bounding box center [421, 183] width 1 height 3
radio input "true"
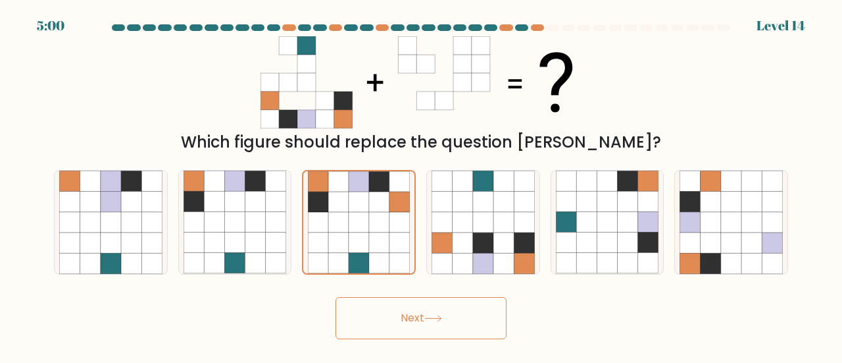
click at [403, 300] on button "Next" at bounding box center [421, 318] width 171 height 42
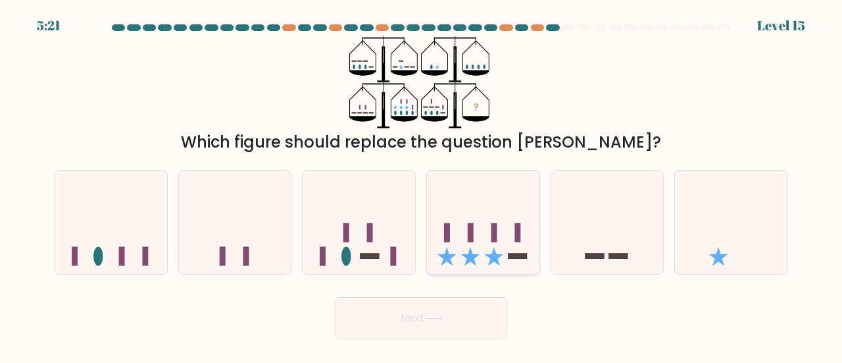
click at [499, 252] on icon at bounding box center [483, 222] width 113 height 93
click at [422, 185] on input "d." at bounding box center [421, 183] width 1 height 3
radio input "true"
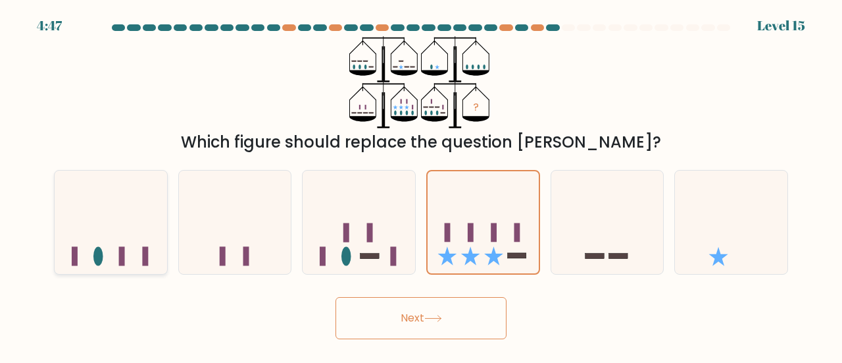
click at [91, 246] on icon at bounding box center [111, 222] width 113 height 93
click at [421, 185] on input "a." at bounding box center [421, 183] width 1 height 3
radio input "true"
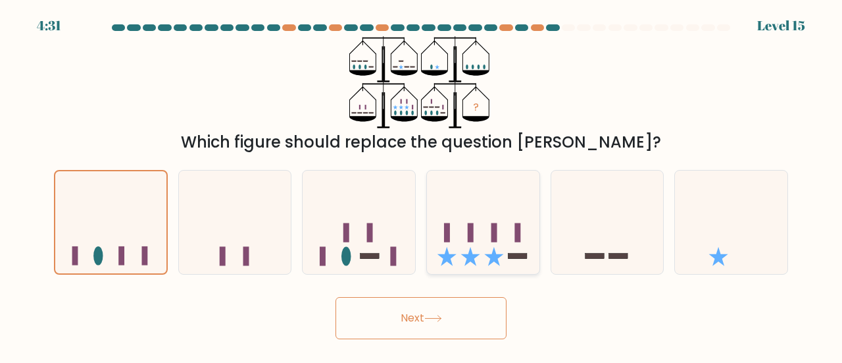
click at [465, 246] on icon at bounding box center [483, 222] width 113 height 93
click at [422, 185] on input "d." at bounding box center [421, 183] width 1 height 3
radio input "true"
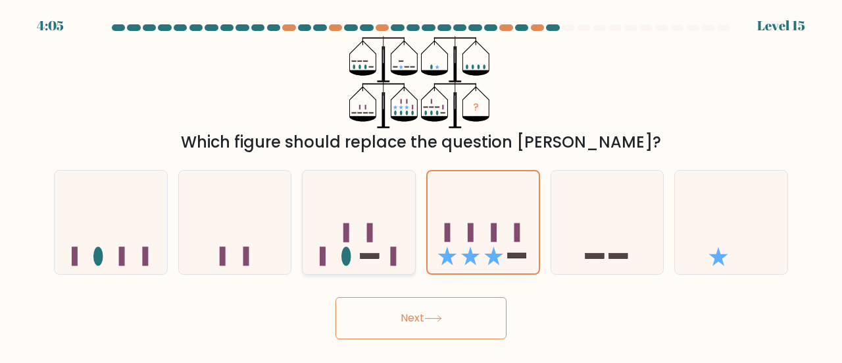
click at [384, 244] on icon at bounding box center [359, 222] width 113 height 93
click at [421, 185] on input "c." at bounding box center [421, 183] width 1 height 3
radio input "true"
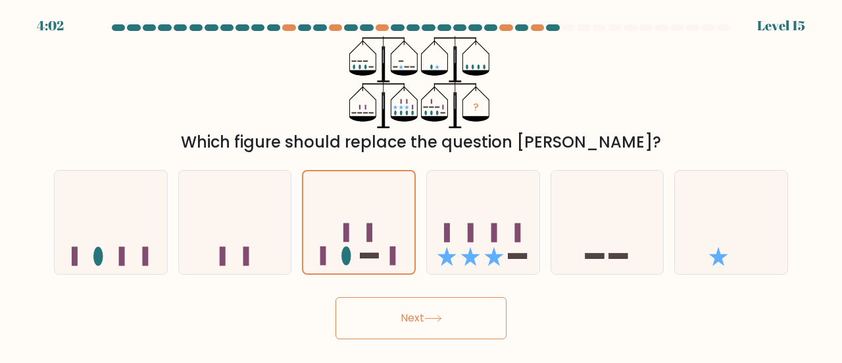
click at [421, 307] on button "Next" at bounding box center [421, 318] width 171 height 42
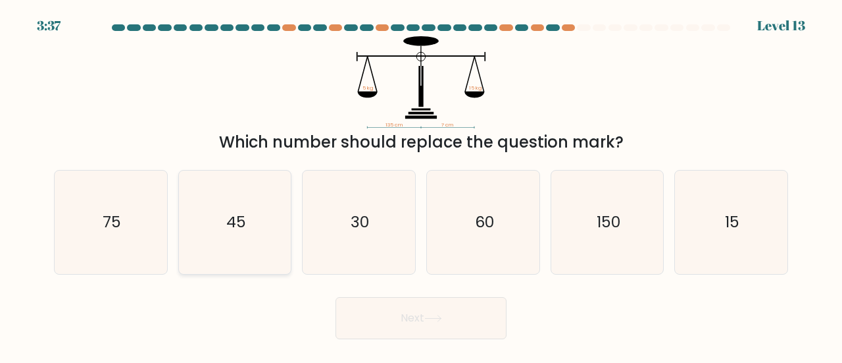
click at [245, 219] on text "45" at bounding box center [236, 222] width 20 height 22
click at [421, 185] on input "b. 45" at bounding box center [421, 183] width 1 height 3
radio input "true"
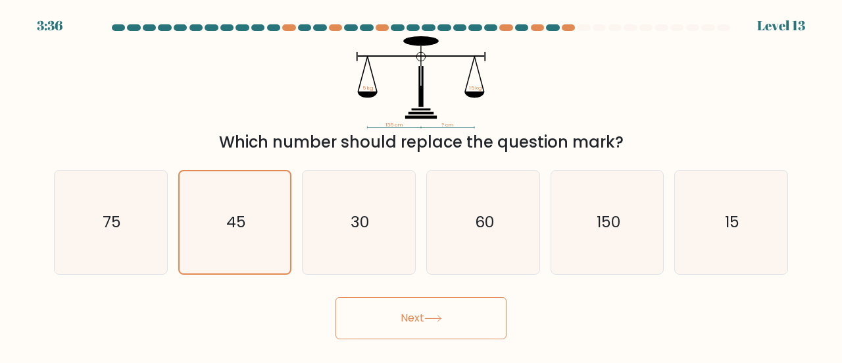
click at [381, 323] on button "Next" at bounding box center [421, 318] width 171 height 42
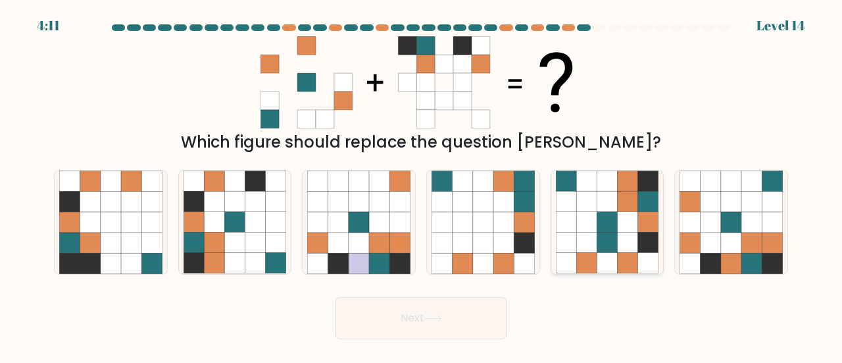
click at [607, 210] on icon at bounding box center [607, 201] width 20 height 20
click at [422, 185] on input "e." at bounding box center [421, 183] width 1 height 3
radio input "true"
click at [731, 209] on icon at bounding box center [731, 201] width 20 height 20
click at [422, 185] on input "f." at bounding box center [421, 183] width 1 height 3
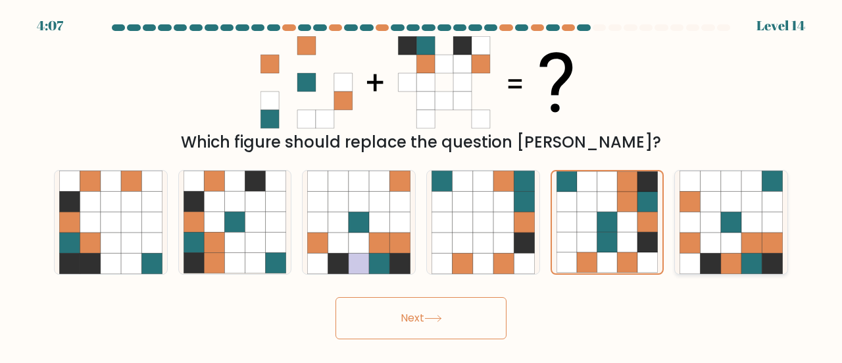
radio input "true"
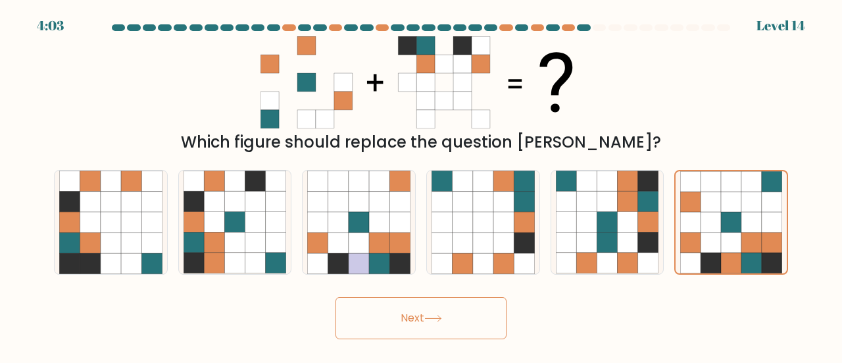
click at [449, 324] on button "Next" at bounding box center [421, 318] width 171 height 42
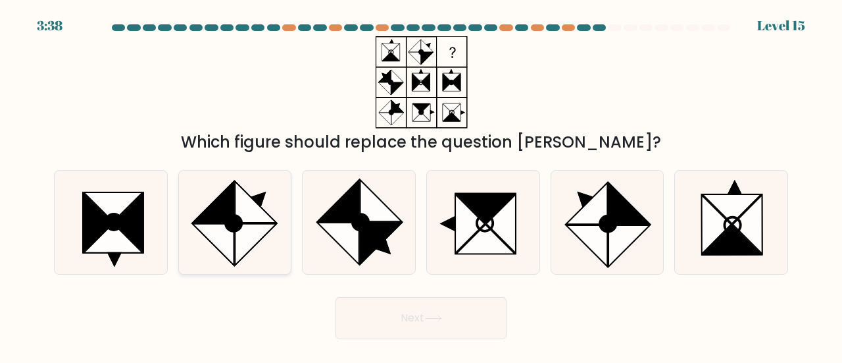
click at [229, 224] on circle at bounding box center [233, 223] width 22 height 22
click at [421, 185] on input "b." at bounding box center [421, 183] width 1 height 3
radio input "true"
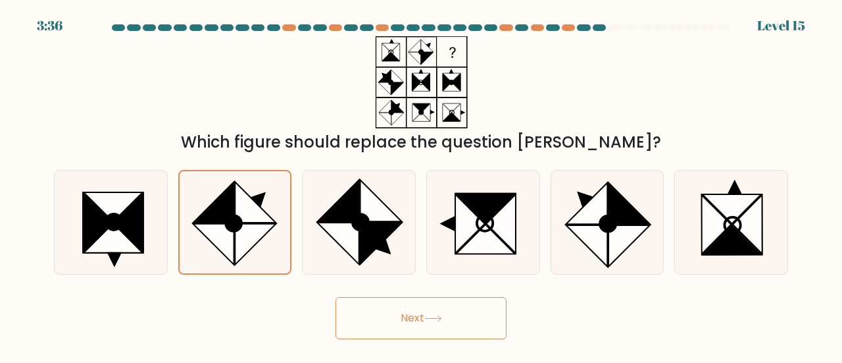
click at [411, 323] on button "Next" at bounding box center [421, 318] width 171 height 42
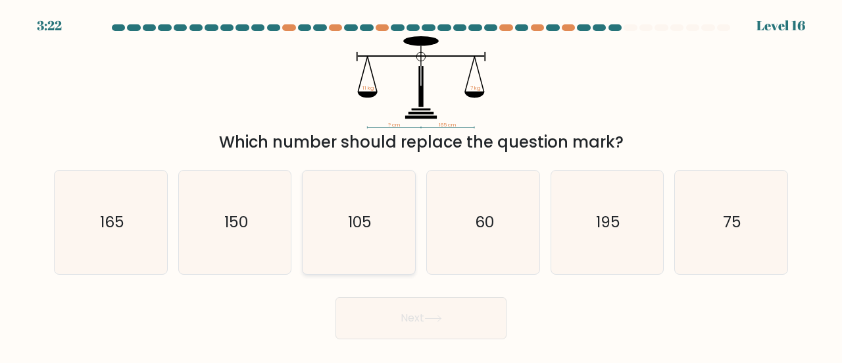
click at [371, 228] on text "105" at bounding box center [360, 222] width 24 height 22
click at [421, 185] on input "c. 105" at bounding box center [421, 183] width 1 height 3
radio input "true"
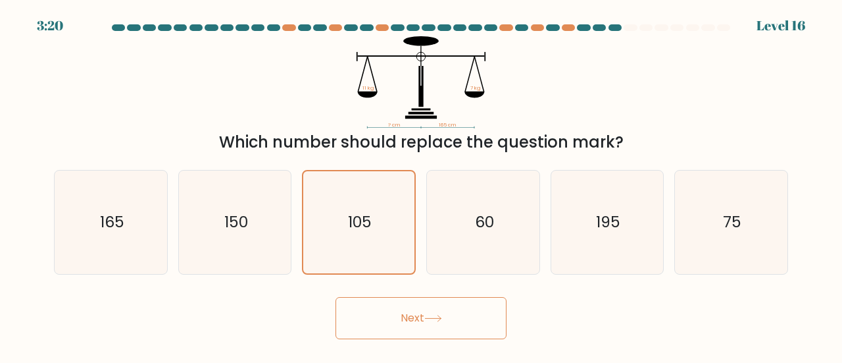
click at [397, 307] on button "Next" at bounding box center [421, 318] width 171 height 42
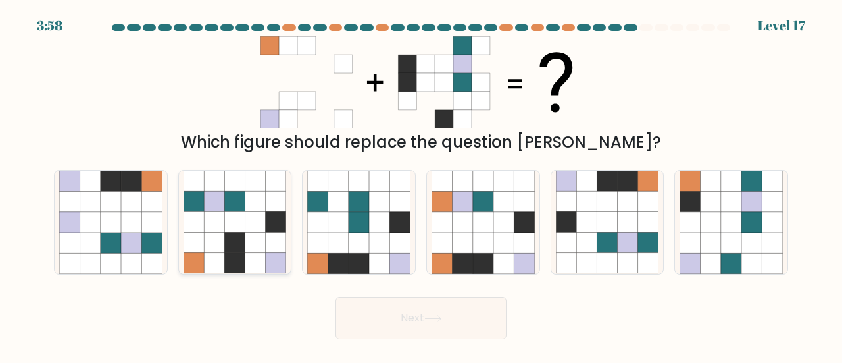
click at [220, 248] on icon at bounding box center [214, 242] width 20 height 20
click at [421, 185] on input "b." at bounding box center [421, 183] width 1 height 3
radio input "true"
click at [626, 210] on icon at bounding box center [628, 201] width 20 height 20
click at [422, 185] on input "e." at bounding box center [421, 183] width 1 height 3
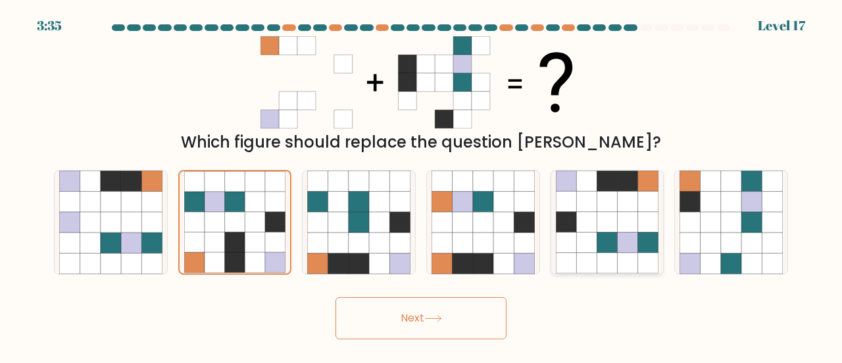
radio input "true"
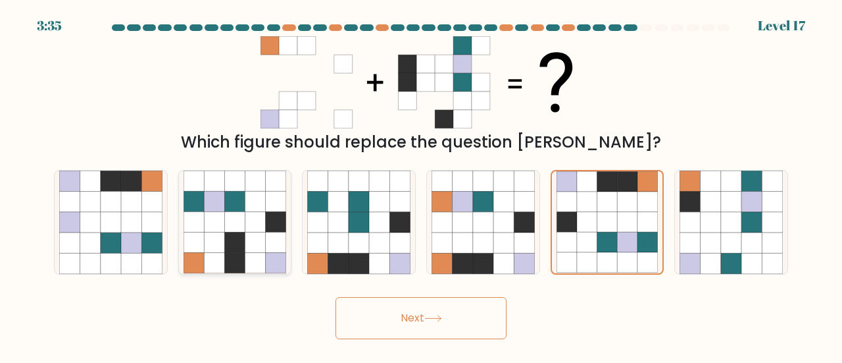
click at [263, 227] on icon at bounding box center [255, 222] width 20 height 20
click at [421, 185] on input "b." at bounding box center [421, 183] width 1 height 3
radio input "true"
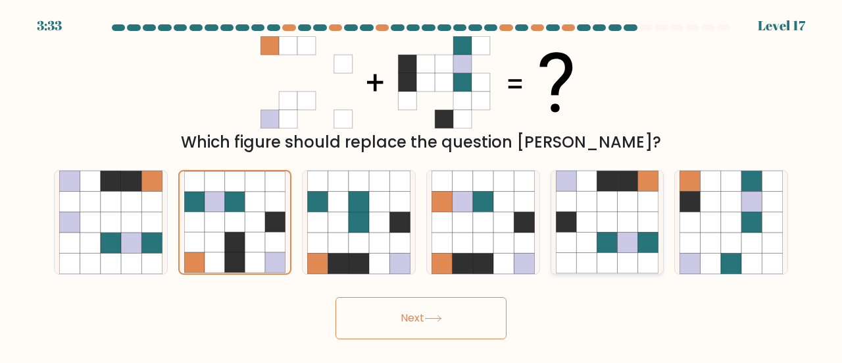
click at [661, 231] on div at bounding box center [608, 222] width 114 height 105
click at [422, 185] on input "e." at bounding box center [421, 183] width 1 height 3
radio input "true"
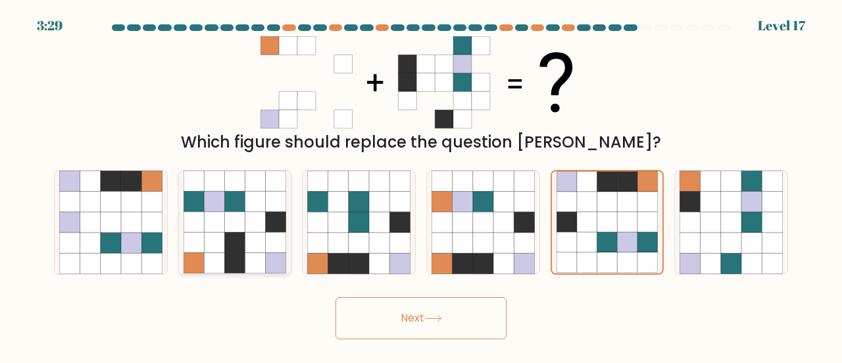
click at [237, 223] on icon at bounding box center [234, 222] width 20 height 20
click at [421, 185] on input "b." at bounding box center [421, 183] width 1 height 3
radio input "true"
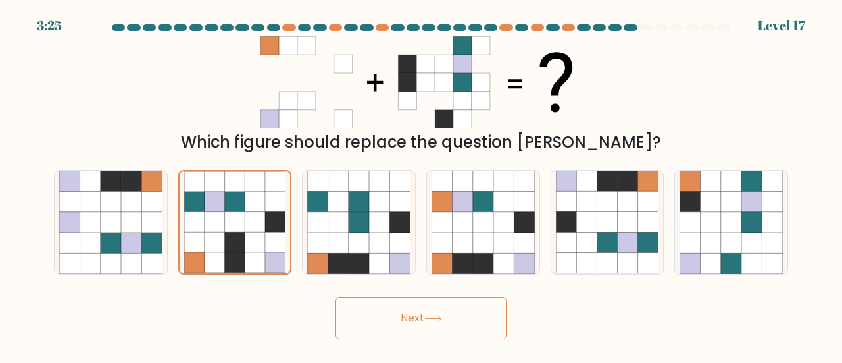
click at [399, 319] on button "Next" at bounding box center [421, 318] width 171 height 42
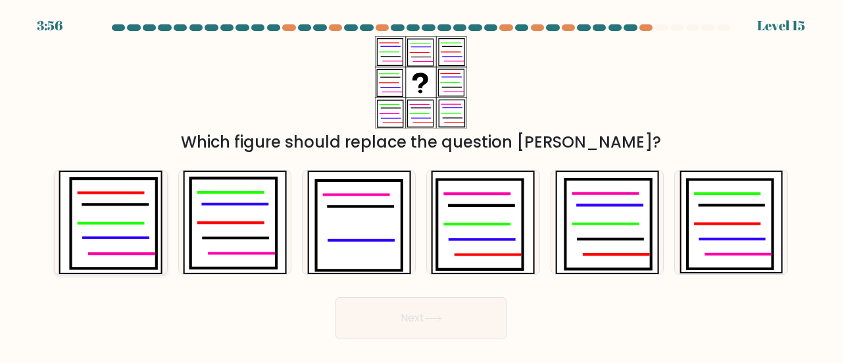
click at [123, 230] on icon at bounding box center [114, 222] width 86 height 89
click at [421, 185] on input "a." at bounding box center [421, 183] width 1 height 3
radio input "true"
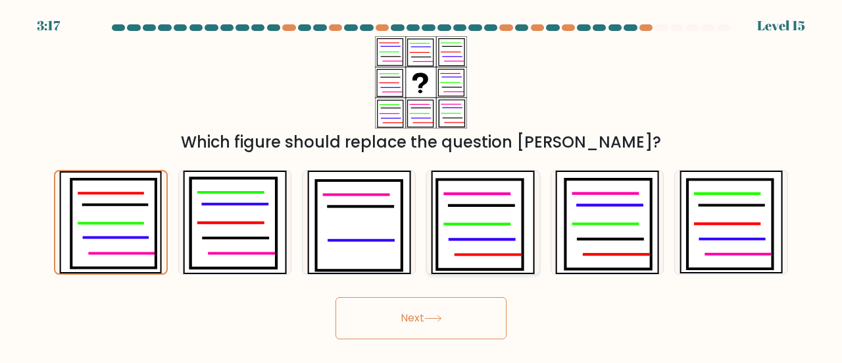
click at [461, 235] on icon at bounding box center [481, 224] width 86 height 89
click at [422, 185] on input "d." at bounding box center [421, 183] width 1 height 3
radio input "true"
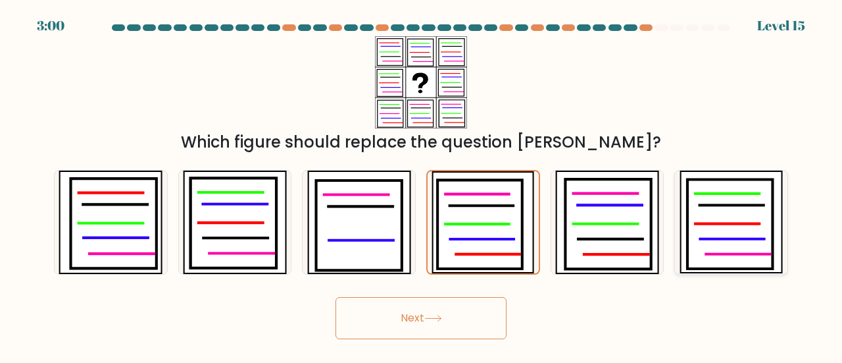
click at [727, 207] on icon at bounding box center [731, 224] width 86 height 89
click at [422, 185] on input "f." at bounding box center [421, 183] width 1 height 3
radio input "true"
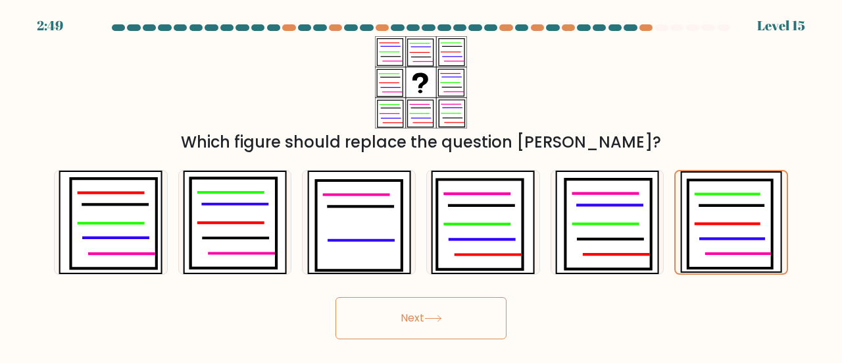
click at [466, 318] on button "Next" at bounding box center [421, 318] width 171 height 42
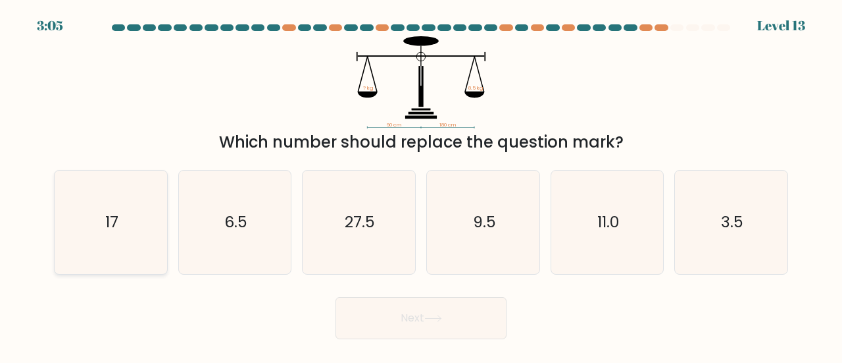
click at [99, 260] on icon "17" at bounding box center [110, 221] width 103 height 103
click at [421, 185] on input "a. 17" at bounding box center [421, 183] width 1 height 3
radio input "true"
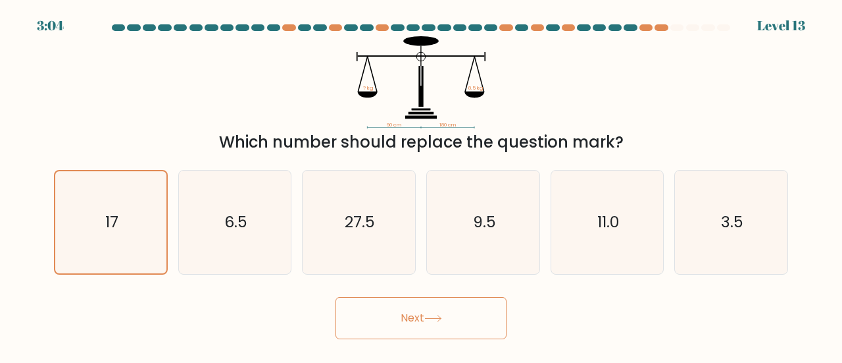
click at [412, 324] on button "Next" at bounding box center [421, 318] width 171 height 42
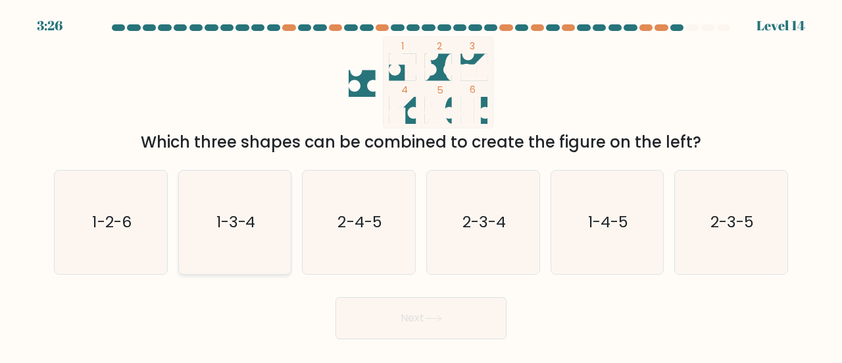
click at [281, 206] on icon "1-3-4" at bounding box center [235, 221] width 103 height 103
click at [421, 185] on input "b. 1-3-4" at bounding box center [421, 183] width 1 height 3
radio input "true"
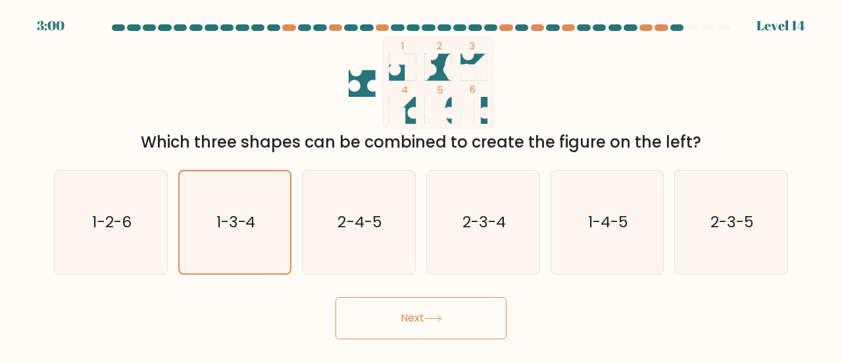
click at [486, 317] on button "Next" at bounding box center [421, 318] width 171 height 42
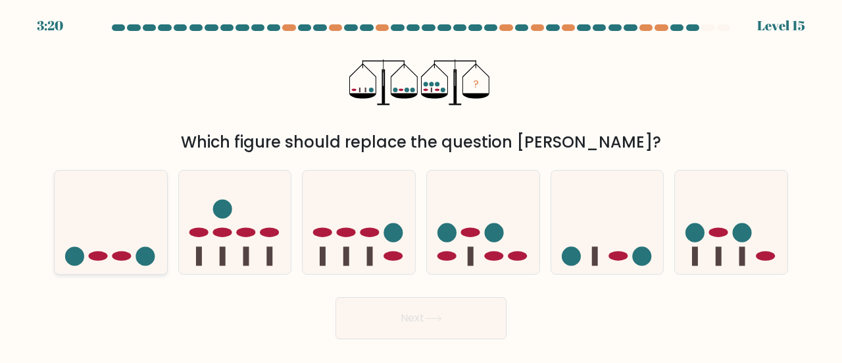
click at [115, 248] on icon at bounding box center [111, 222] width 113 height 93
click at [421, 185] on input "a." at bounding box center [421, 183] width 1 height 3
radio input "true"
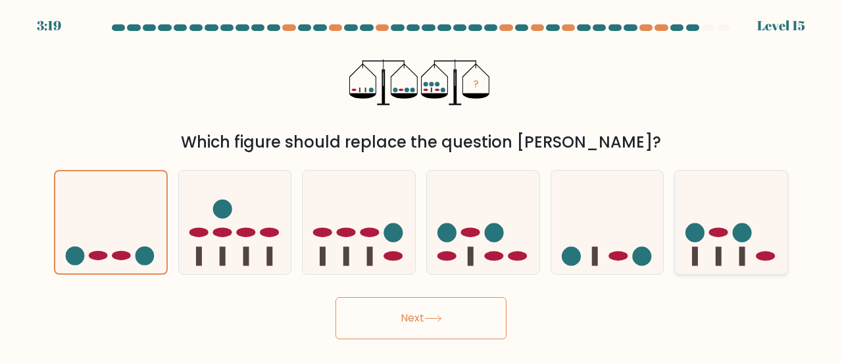
click at [749, 256] on icon at bounding box center [731, 222] width 113 height 93
click at [422, 185] on input "f." at bounding box center [421, 183] width 1 height 3
radio input "true"
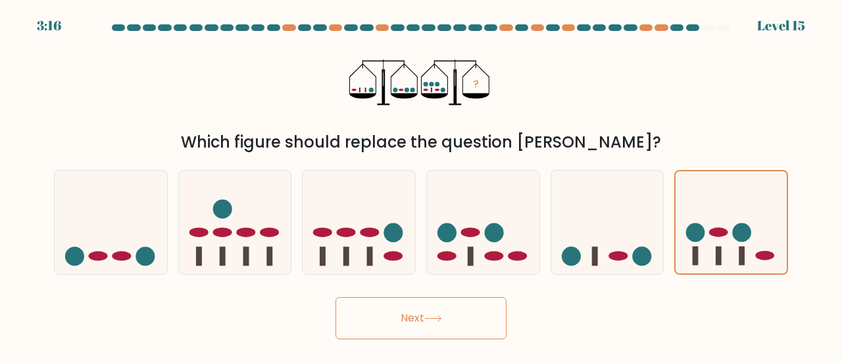
click at [442, 320] on icon at bounding box center [433, 318] width 18 height 7
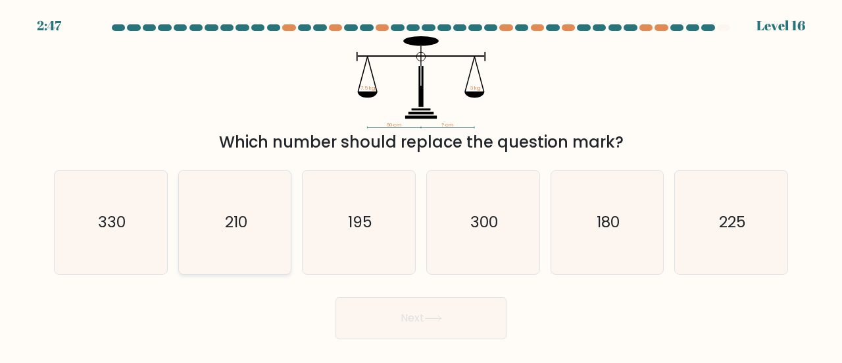
click at [247, 207] on icon "210" at bounding box center [235, 221] width 103 height 103
click at [421, 185] on input "b. 210" at bounding box center [421, 183] width 1 height 3
radio input "true"
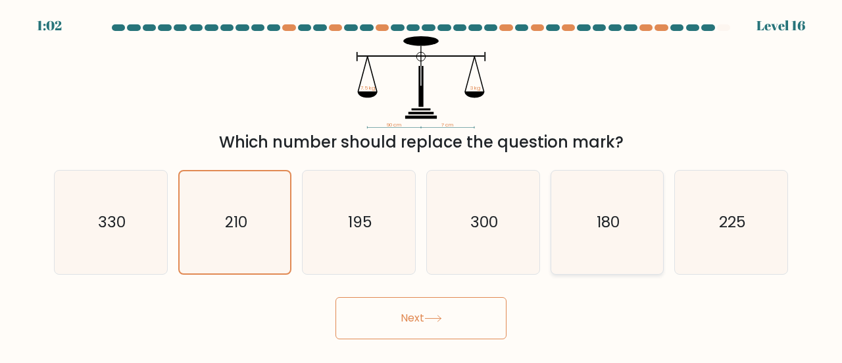
click at [573, 235] on icon "180" at bounding box center [607, 221] width 103 height 103
click at [422, 185] on input "e. 180" at bounding box center [421, 183] width 1 height 3
radio input "true"
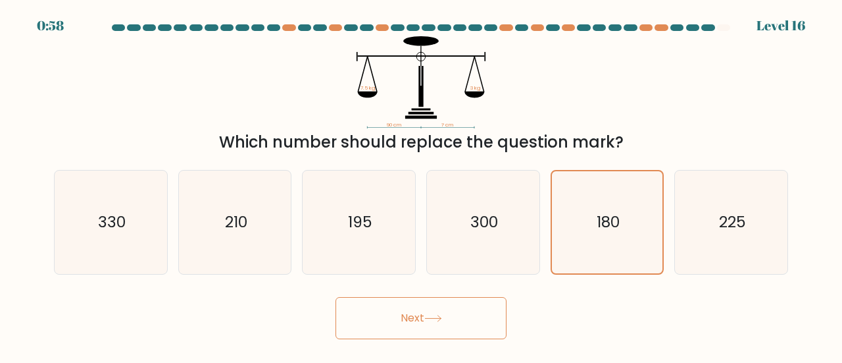
click at [434, 319] on icon at bounding box center [433, 318] width 18 height 7
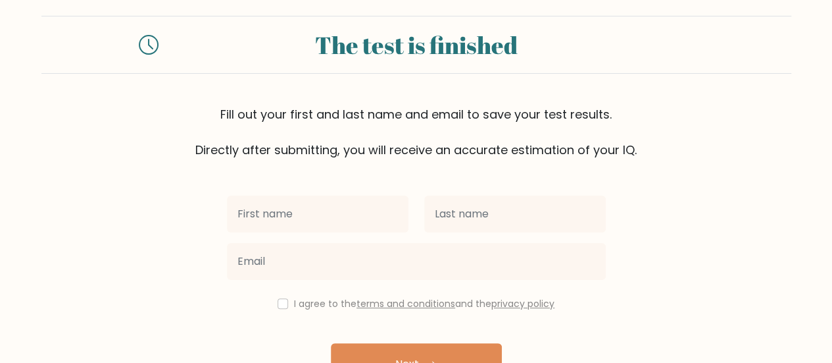
scroll to position [66, 0]
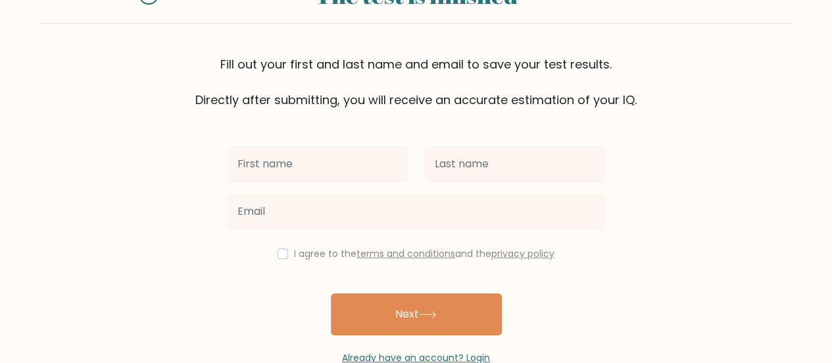
click at [350, 164] on input "text" at bounding box center [318, 163] width 182 height 37
type input "[PERSON_NAME]"
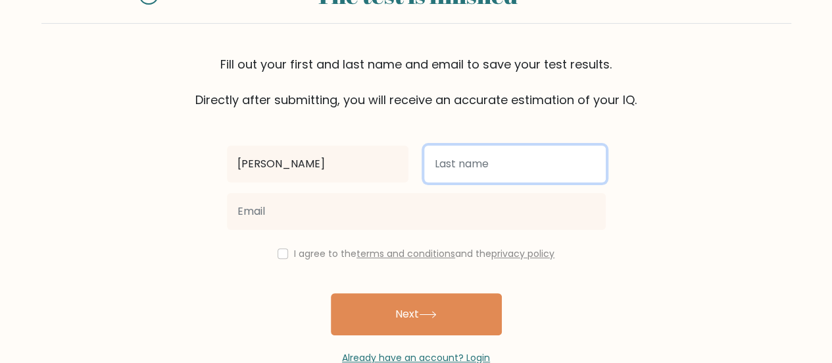
click at [484, 149] on input "text" at bounding box center [515, 163] width 182 height 37
type input "[PERSON_NAME]"
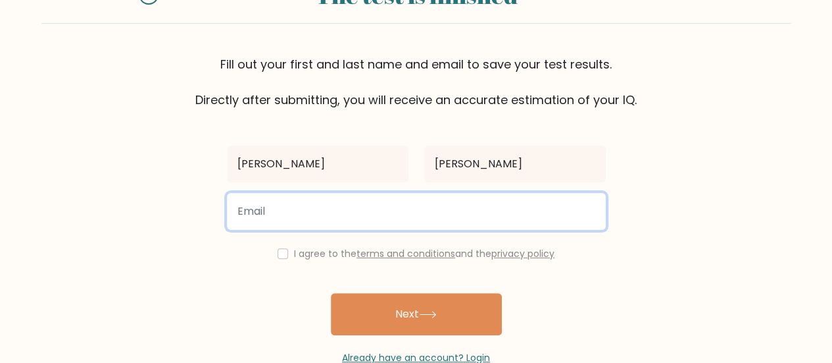
click at [402, 205] on input "email" at bounding box center [416, 211] width 379 height 37
type input "krizamarienaylon7@gmail.com"
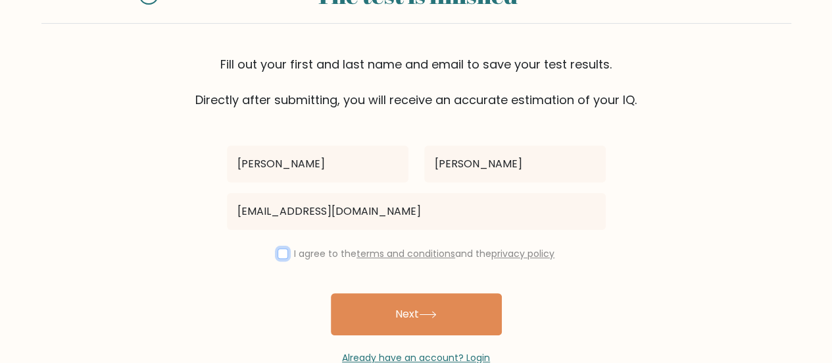
click at [282, 250] on input "checkbox" at bounding box center [283, 253] width 11 height 11
checkbox input "true"
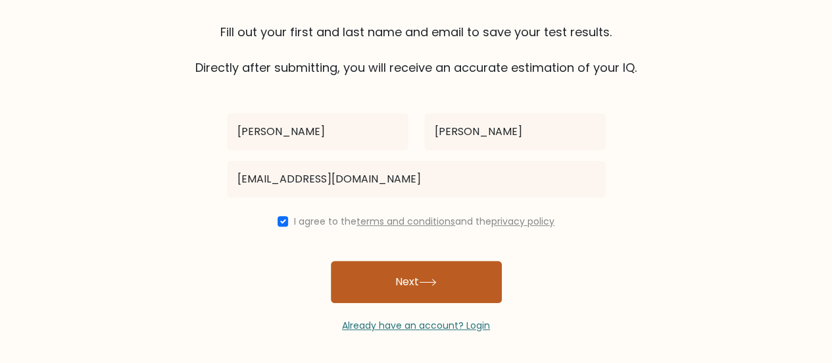
click at [415, 282] on button "Next" at bounding box center [416, 282] width 171 height 42
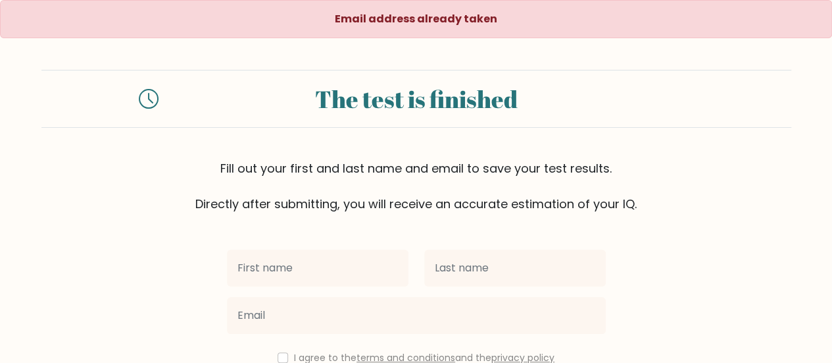
click at [345, 280] on input "text" at bounding box center [318, 267] width 182 height 37
type input "[PERSON_NAME]"
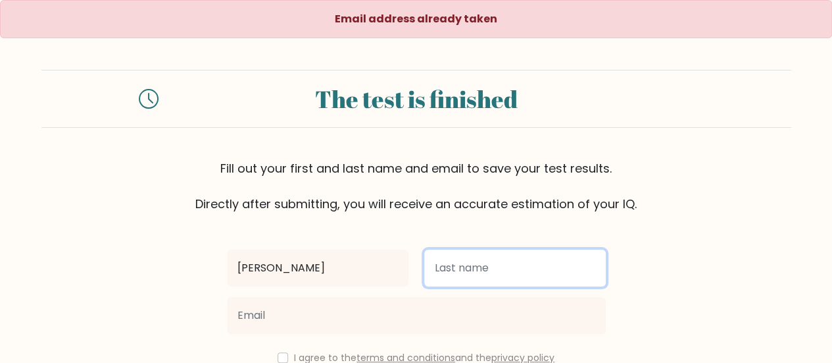
click at [479, 282] on input "text" at bounding box center [515, 267] width 182 height 37
type input "[PERSON_NAME]"
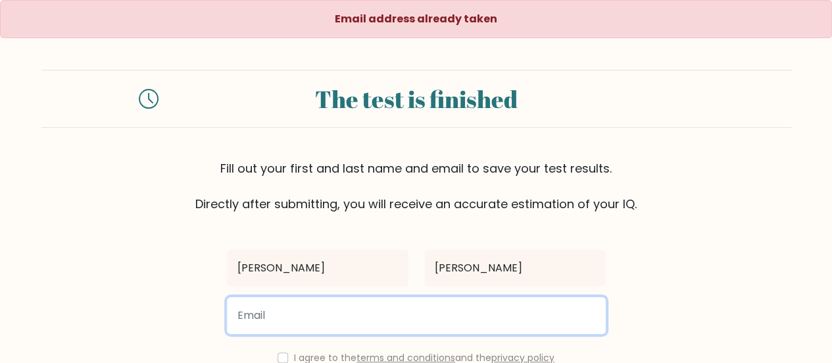
click at [424, 305] on input "email" at bounding box center [416, 315] width 379 height 37
type input "[EMAIL_ADDRESS][DOMAIN_NAME]"
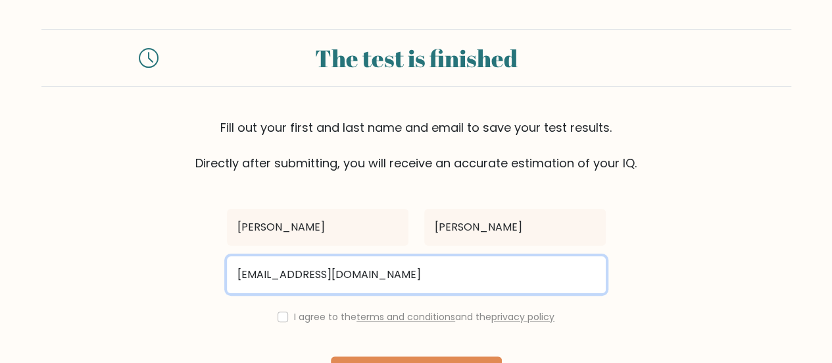
scroll to position [88, 0]
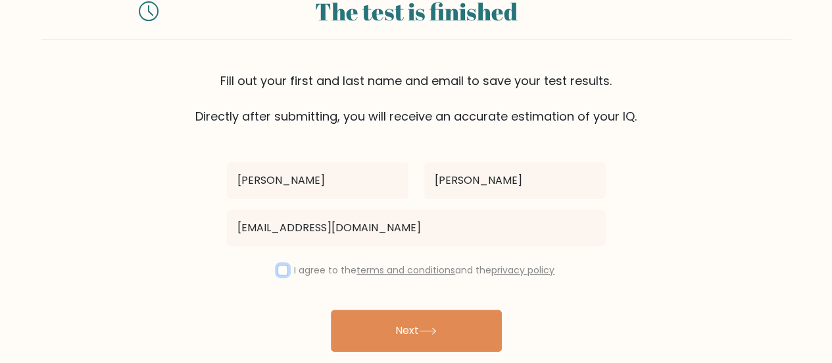
click at [281, 270] on input "checkbox" at bounding box center [283, 270] width 11 height 11
checkbox input "true"
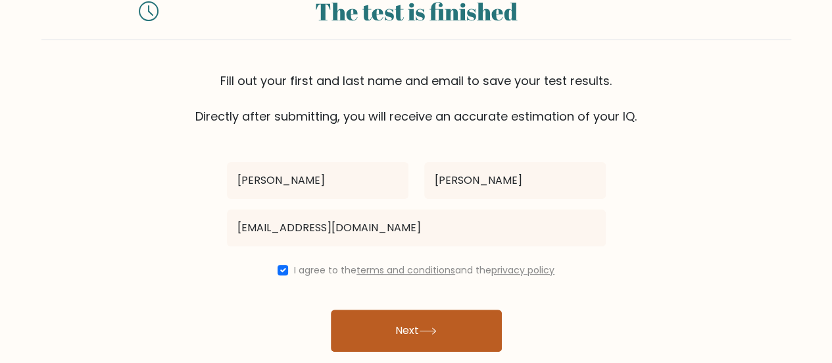
click at [401, 332] on button "Next" at bounding box center [416, 330] width 171 height 42
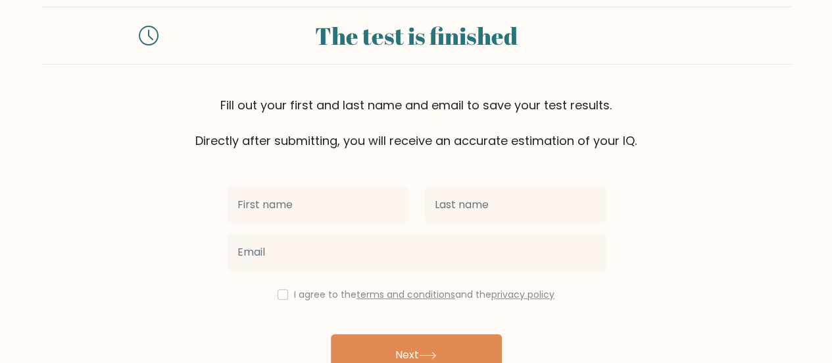
scroll to position [66, 0]
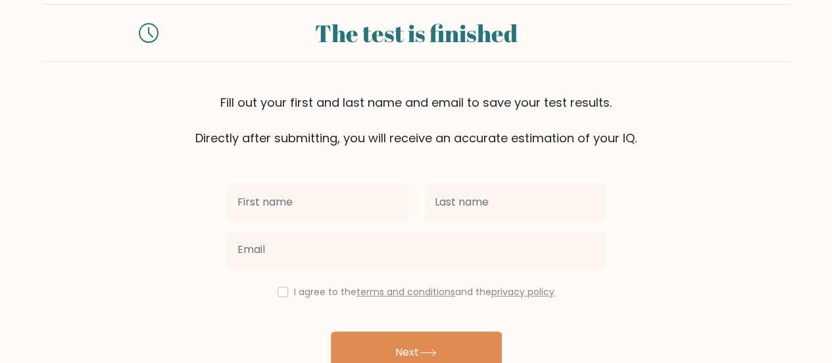
click at [317, 209] on input "text" at bounding box center [318, 202] width 182 height 37
type input "[PERSON_NAME]"
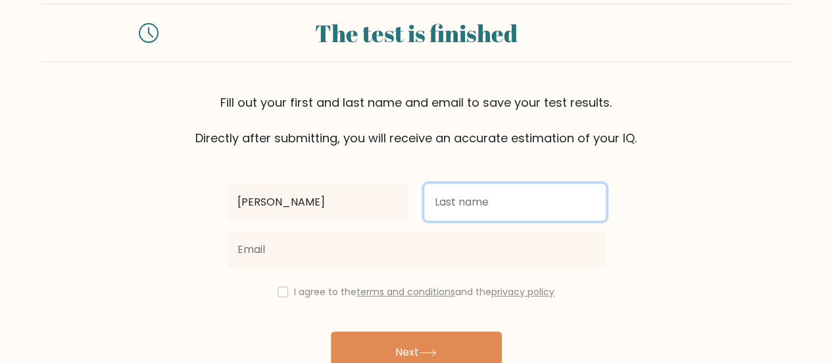
click at [454, 198] on input "text" at bounding box center [515, 202] width 182 height 37
type input "[PERSON_NAME]"
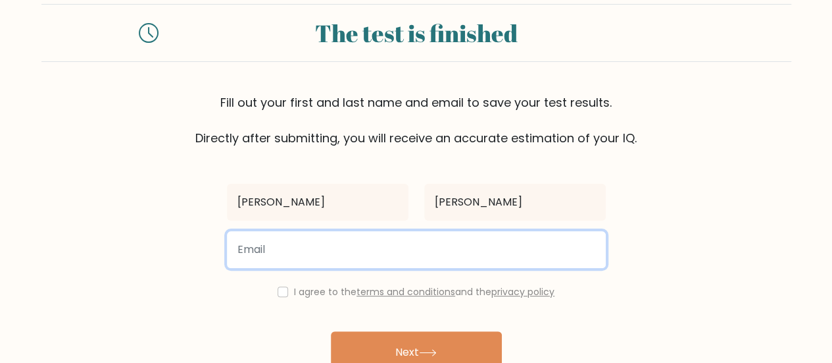
click at [373, 243] on input "email" at bounding box center [416, 249] width 379 height 37
click at [336, 249] on input "email" at bounding box center [416, 249] width 379 height 37
type input "krizamarie.naylon@yahoo.com"
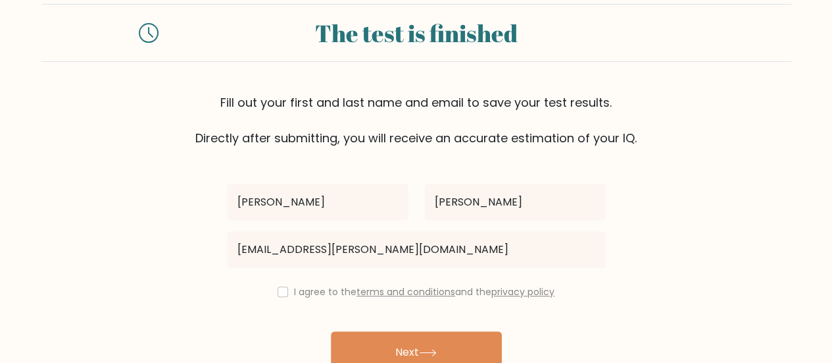
click at [285, 292] on div "I agree to the terms and conditions and the privacy policy" at bounding box center [416, 292] width 395 height 16
click at [280, 288] on input "checkbox" at bounding box center [283, 291] width 11 height 11
checkbox input "true"
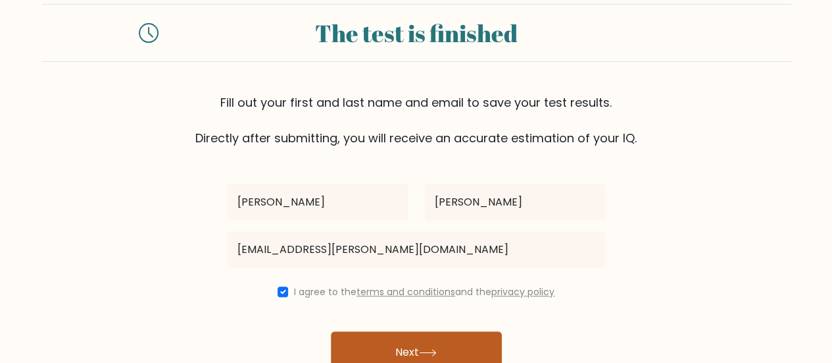
click at [449, 340] on button "Next" at bounding box center [416, 352] width 171 height 42
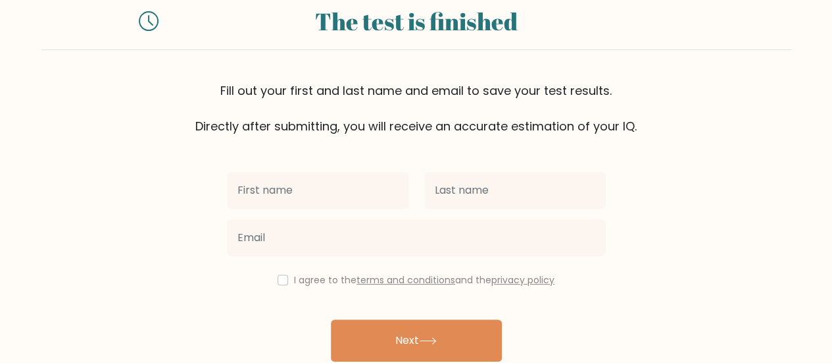
scroll to position [88, 0]
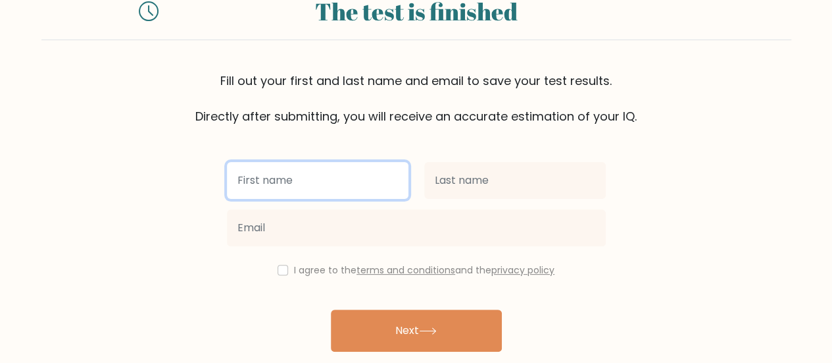
click at [282, 181] on input "text" at bounding box center [318, 180] width 182 height 37
type input "[PERSON_NAME]"
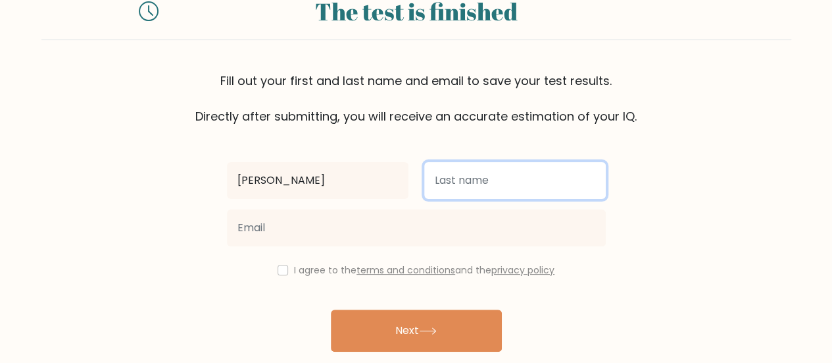
click at [493, 174] on input "text" at bounding box center [515, 180] width 182 height 37
type input "[PERSON_NAME]"
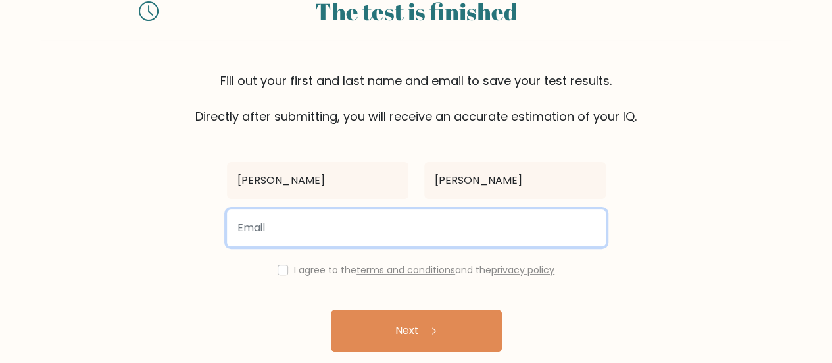
click at [318, 236] on input "email" at bounding box center [416, 227] width 379 height 37
click at [312, 229] on input "email" at bounding box center [416, 227] width 379 height 37
click at [390, 226] on input "email" at bounding box center [416, 227] width 379 height 37
paste input "krizamarienaylon2@gmail.com"
type input "krizamarienaylon2@gmail.com"
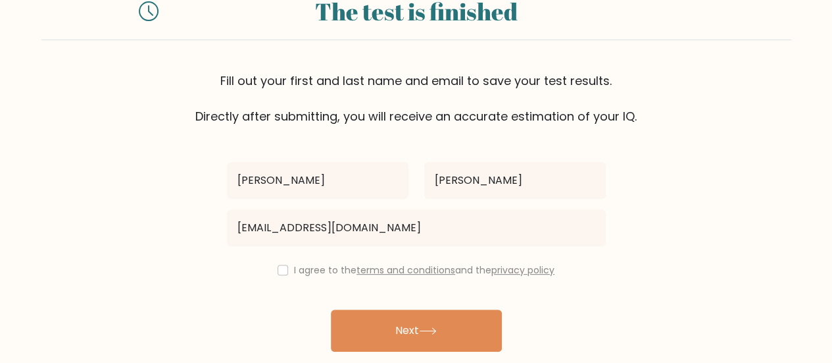
click at [285, 270] on div "I agree to the terms and conditions and the privacy policy" at bounding box center [416, 270] width 395 height 16
click at [283, 268] on input "checkbox" at bounding box center [283, 270] width 11 height 11
checkbox input "true"
click at [411, 356] on div "Already have an account? Login" at bounding box center [416, 366] width 379 height 30
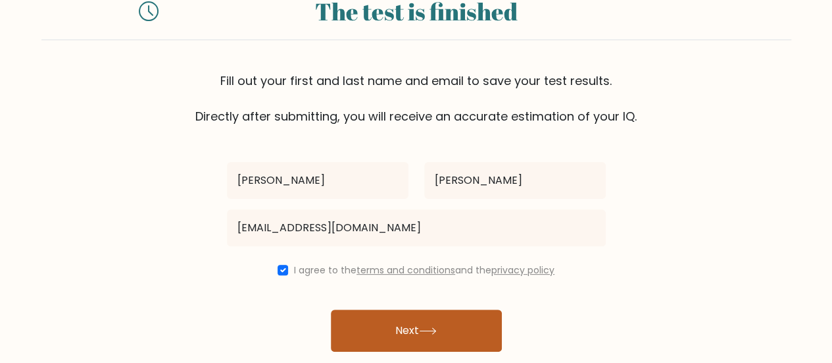
click at [412, 347] on button "Next" at bounding box center [416, 330] width 171 height 42
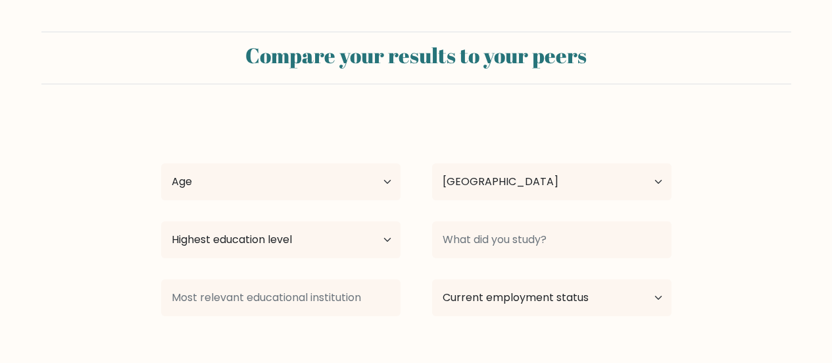
select select "PH"
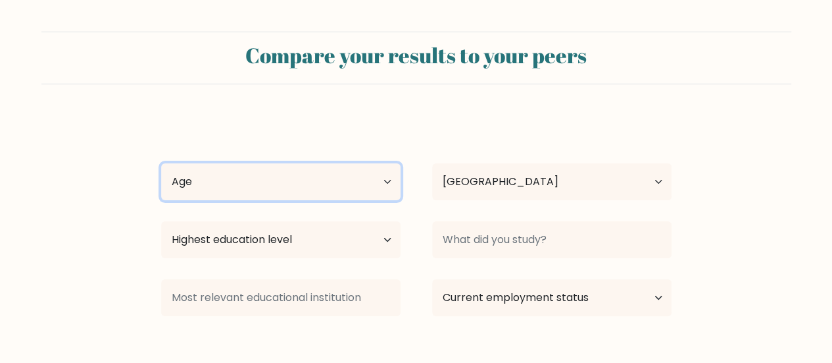
click at [363, 184] on select "Age Under [DEMOGRAPHIC_DATA] [DEMOGRAPHIC_DATA] [DEMOGRAPHIC_DATA] [DEMOGRAPHIC…" at bounding box center [281, 181] width 240 height 37
select select "25_34"
click at [161, 163] on select "Age Under [DEMOGRAPHIC_DATA] [DEMOGRAPHIC_DATA] [DEMOGRAPHIC_DATA] [DEMOGRAPHIC…" at bounding box center [281, 181] width 240 height 37
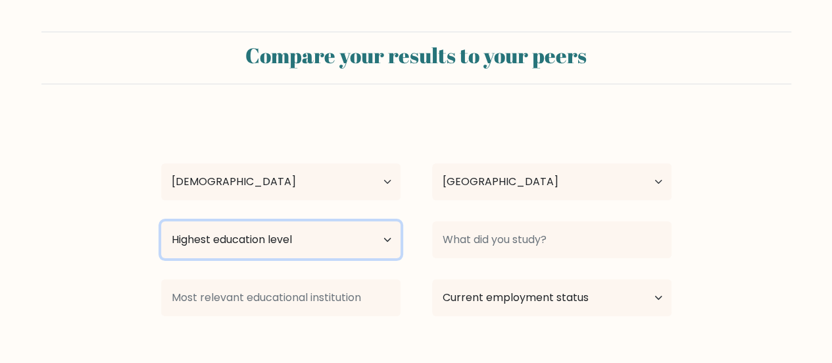
click at [316, 236] on select "Highest education level No schooling Primary Lower Secondary Upper Secondary Oc…" at bounding box center [281, 239] width 240 height 37
select select "bachelors_degree"
click at [161, 221] on select "Highest education level No schooling Primary Lower Secondary Upper Secondary Oc…" at bounding box center [281, 239] width 240 height 37
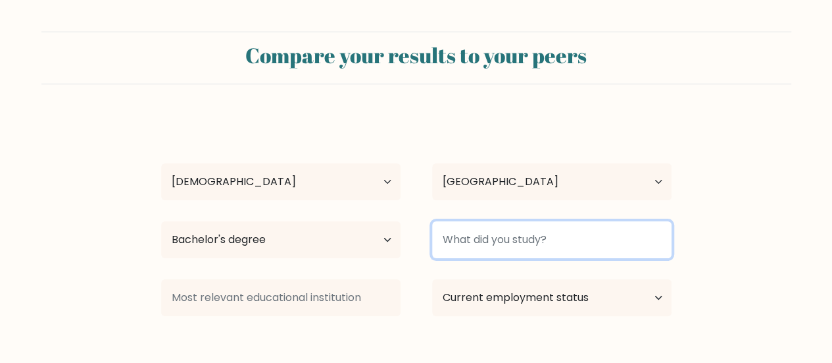
click at [468, 238] on input at bounding box center [552, 239] width 240 height 37
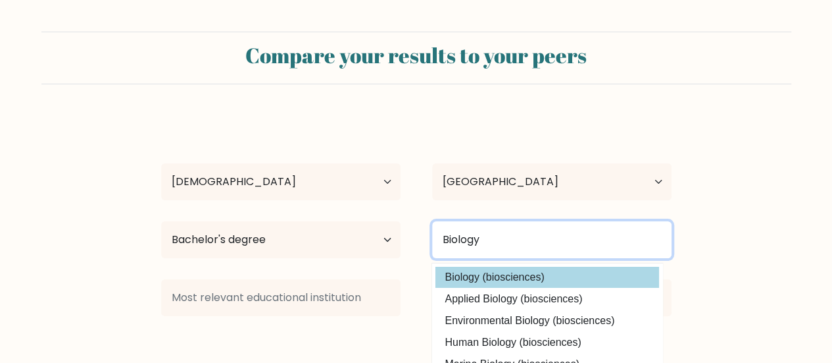
type input "Biology"
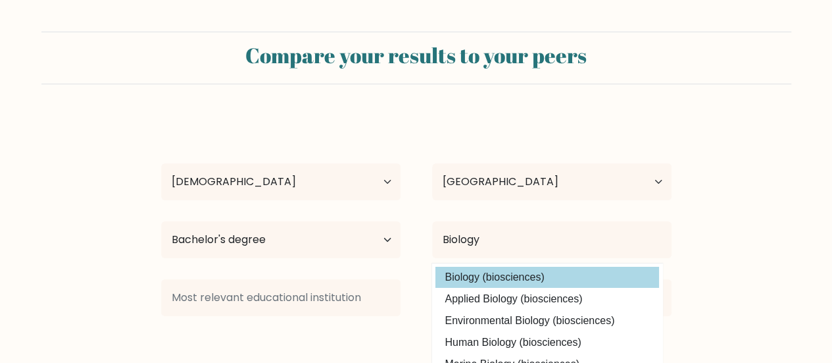
click at [471, 273] on div "[PERSON_NAME] Age Under [DEMOGRAPHIC_DATA] [DEMOGRAPHIC_DATA] [DEMOGRAPHIC_DATA…" at bounding box center [416, 261] width 526 height 290
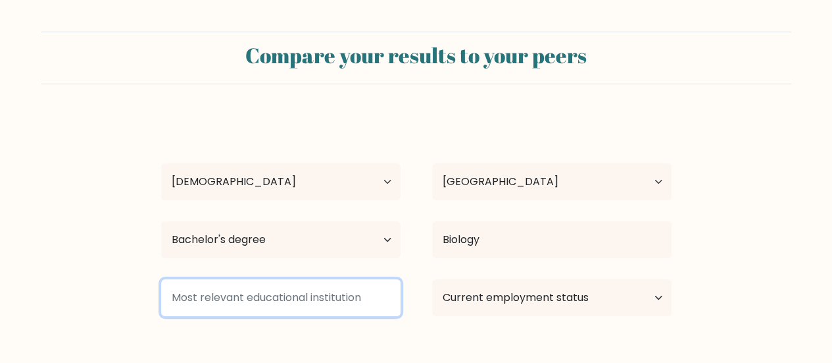
click at [280, 290] on input at bounding box center [281, 297] width 240 height 37
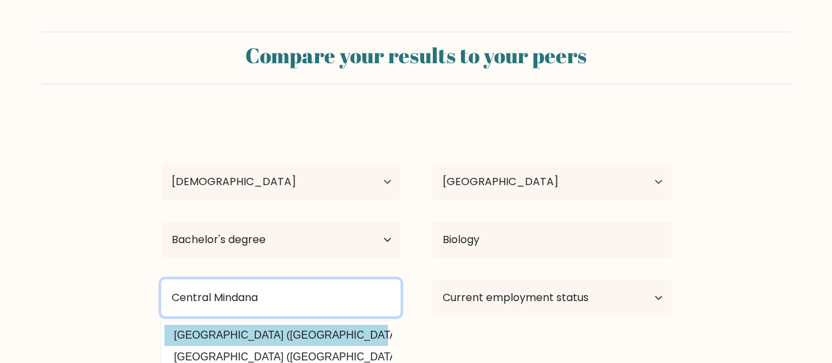
type input "Central Mindana"
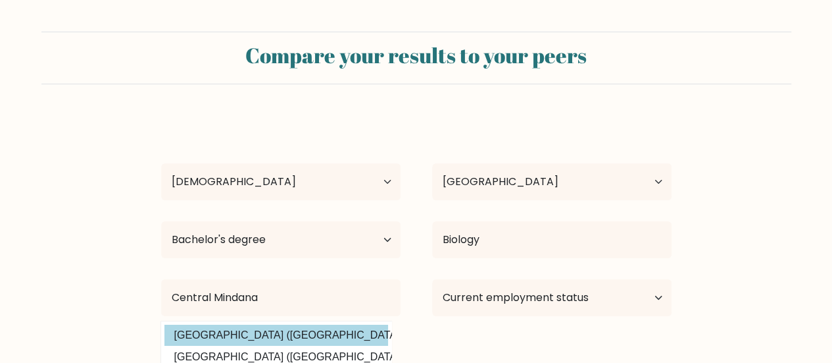
click at [263, 328] on div "[PERSON_NAME] Age Under [DEMOGRAPHIC_DATA] [DEMOGRAPHIC_DATA] [DEMOGRAPHIC_DATA…" at bounding box center [416, 261] width 526 height 290
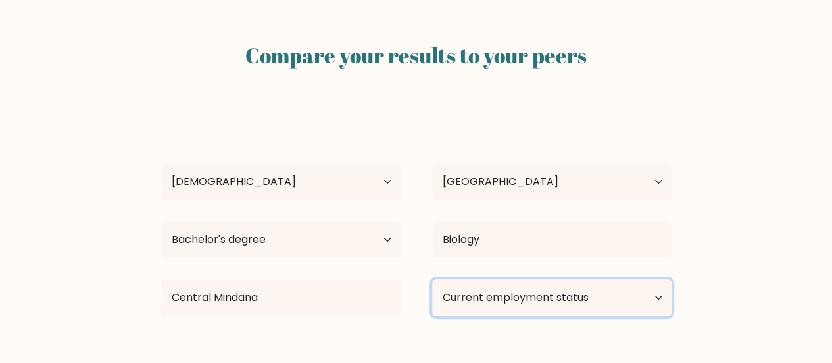
click at [472, 304] on select "Current employment status Employed Student Retired Other / prefer not to answer" at bounding box center [552, 297] width 240 height 37
select select "other"
click at [432, 279] on select "Current employment status Employed Student Retired Other / prefer not to answer" at bounding box center [552, 297] width 240 height 37
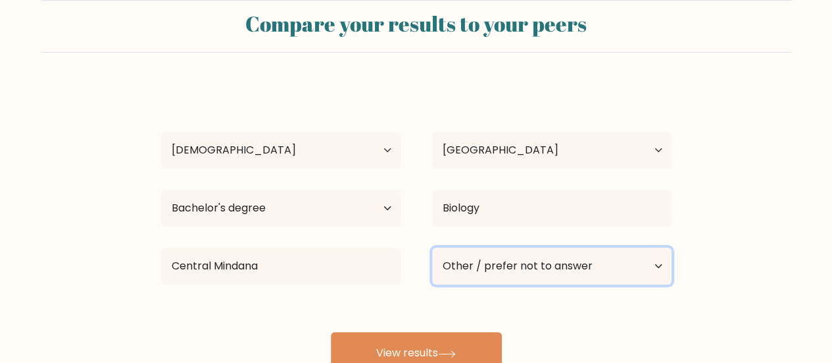
scroll to position [132, 0]
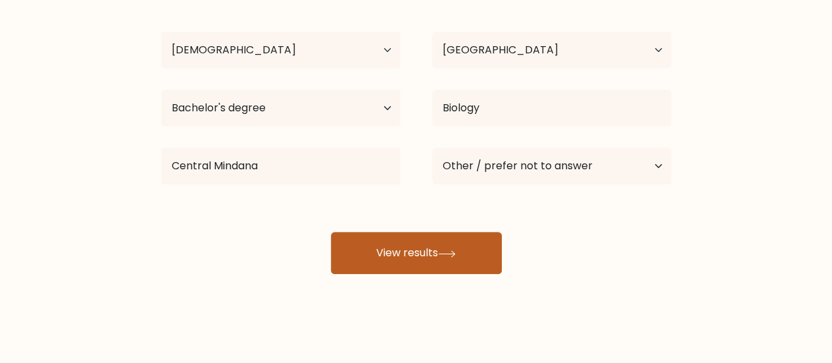
click at [363, 261] on button "View results" at bounding box center [416, 253] width 171 height 42
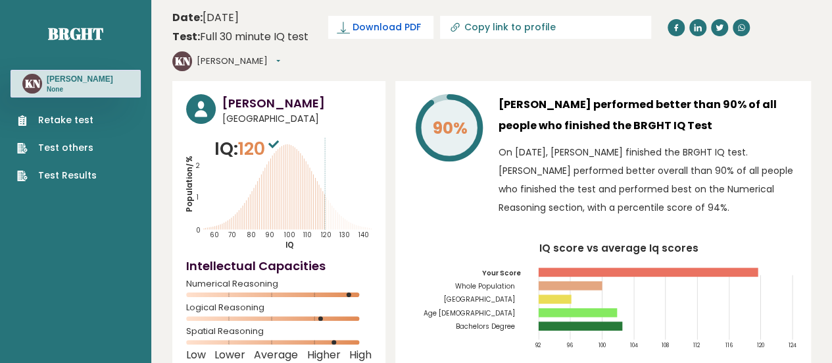
click at [409, 23] on span "Download PDF" at bounding box center [387, 27] width 68 height 14
